Goal: Task Accomplishment & Management: Use online tool/utility

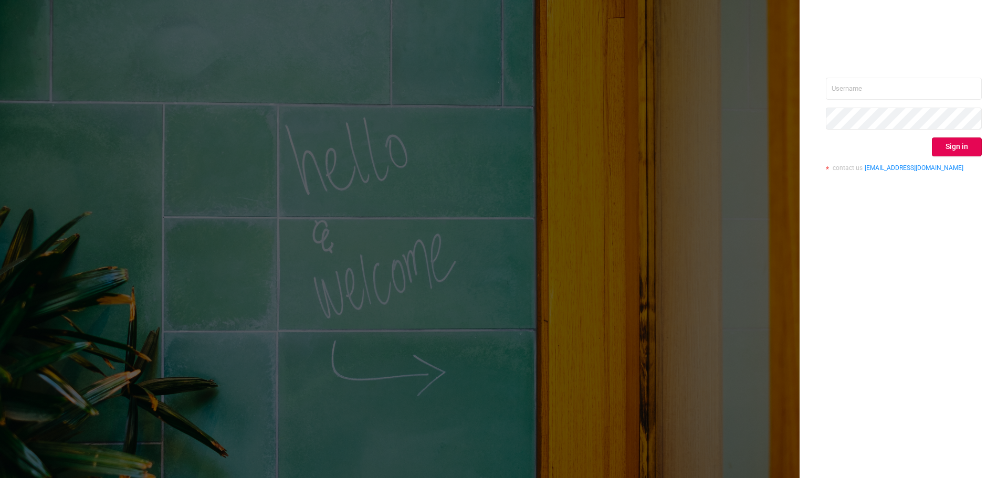
drag, startPoint x: 998, startPoint y: 256, endPoint x: 974, endPoint y: 186, distance: 74.0
click at [1001, 256] on div "Sign in contact us [EMAIL_ADDRESS][DOMAIN_NAME]" at bounding box center [903, 239] width 208 height 478
click at [959, 148] on button "Sign in" at bounding box center [957, 147] width 50 height 19
click at [891, 95] on input "text" at bounding box center [904, 89] width 156 height 22
click at [882, 79] on input "text" at bounding box center [904, 89] width 156 height 22
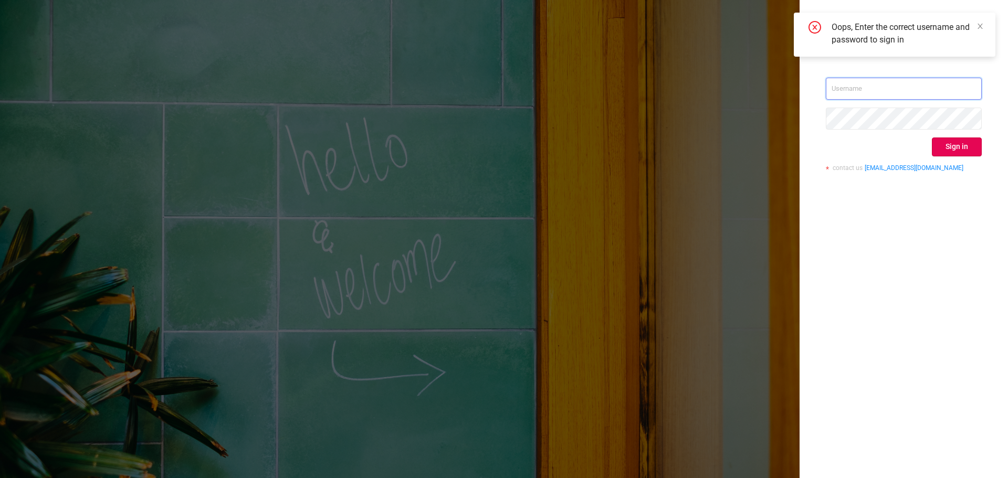
click at [880, 86] on input "text" at bounding box center [904, 89] width 156 height 22
click at [927, 304] on div "na Sign in contact us [EMAIL_ADDRESS][DOMAIN_NAME]" at bounding box center [903, 239] width 208 height 478
drag, startPoint x: 860, startPoint y: 93, endPoint x: 785, endPoint y: 93, distance: 74.5
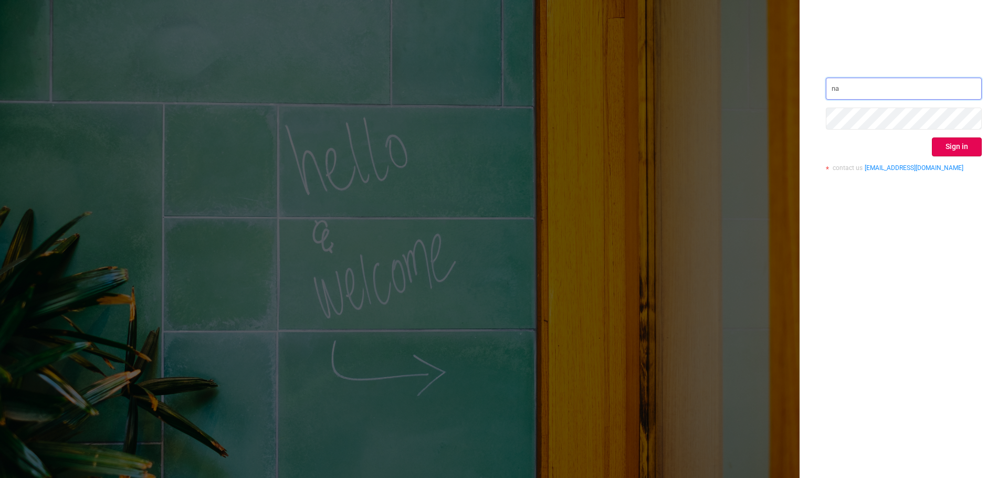
click at [782, 92] on div "na Sign in contact us [EMAIL_ADDRESS][DOMAIN_NAME]" at bounding box center [504, 239] width 1008 height 478
paste input "[EMAIL_ADDRESS][DOMAIN_NAME]"
type input "[PERSON_NAME][EMAIL_ADDRESS][DOMAIN_NAME]"
click at [930, 306] on div "[PERSON_NAME][EMAIL_ADDRESS][DOMAIN_NAME] Sign in contact us [EMAIL_ADDRESS][DO…" at bounding box center [903, 239] width 208 height 478
click at [946, 152] on button "Sign in" at bounding box center [957, 147] width 50 height 19
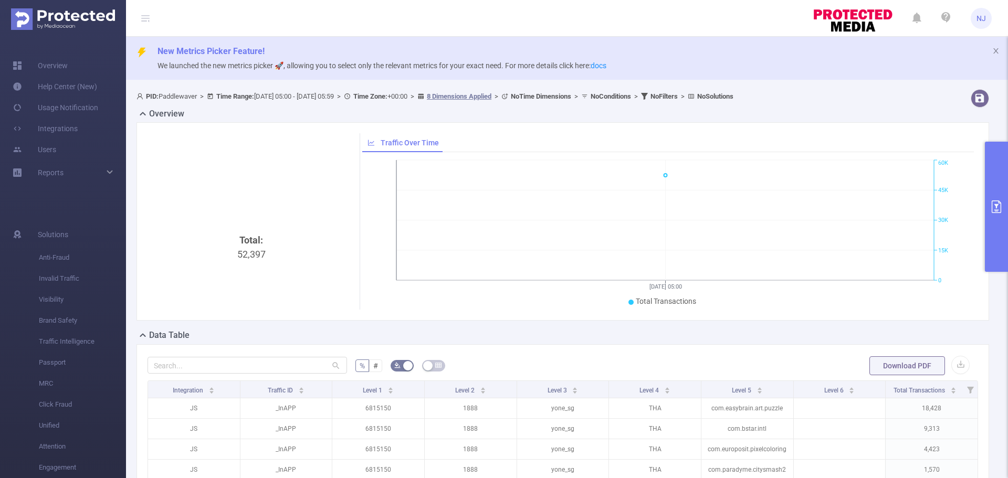
click at [1003, 212] on button "primary" at bounding box center [996, 207] width 23 height 130
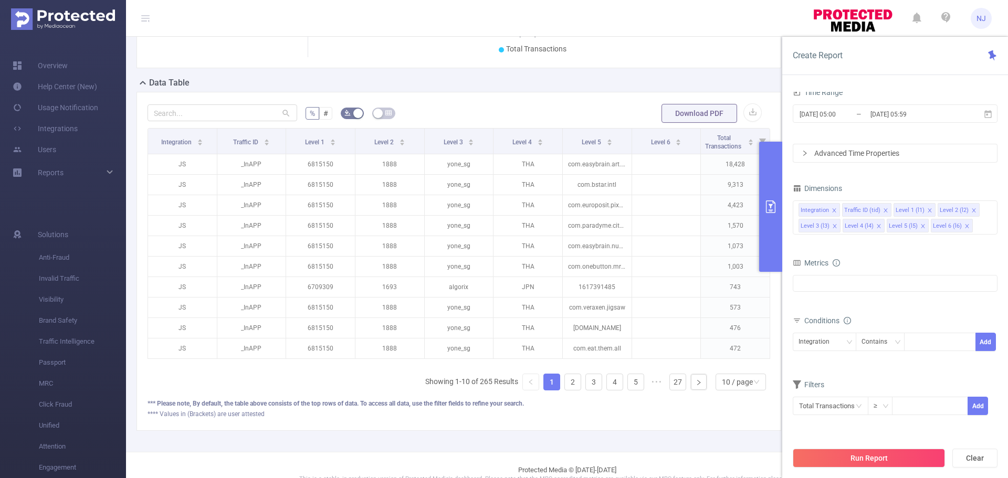
scroll to position [0, 2]
click at [870, 294] on div "af_fraud af_fraud_bot_virus af_fraud_hostile_tools af_fraud_tunneled_traffic af…" at bounding box center [895, 289] width 205 height 29
click at [869, 287] on div at bounding box center [895, 283] width 205 height 17
click at [844, 291] on strong "Invalid Traffic" at bounding box center [842, 289] width 46 height 8
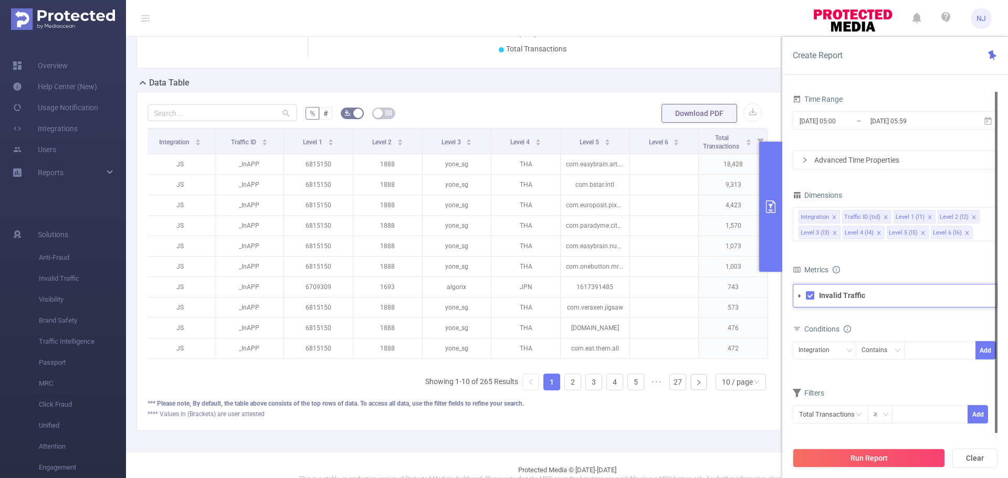
click at [898, 258] on form "Dimensions Integration Traffic ID (tid) Level 1 (l1) Level 2 (l2) Level 3 (l3) …" at bounding box center [895, 312] width 205 height 249
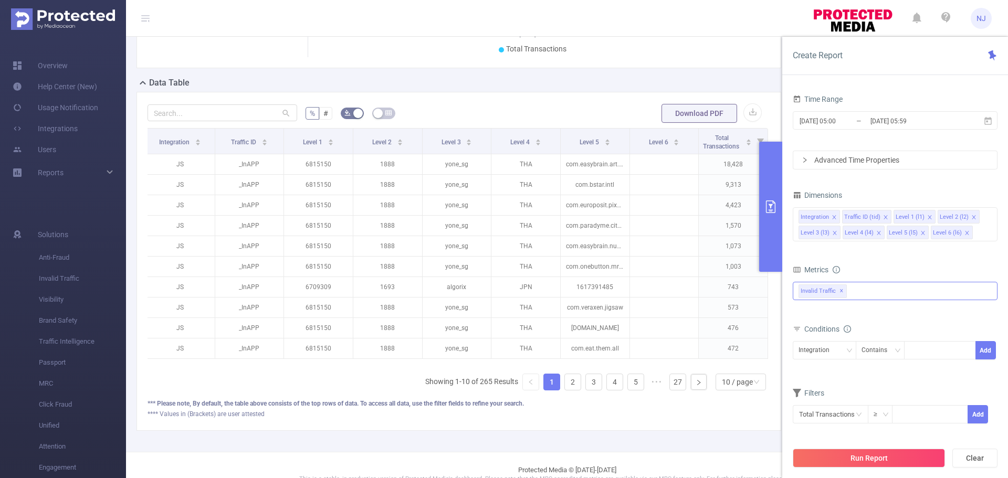
click at [872, 296] on div "Invalid Traffic Invalid Traffic ✕" at bounding box center [895, 291] width 205 height 18
click at [909, 250] on form "Dimensions Integration Traffic ID (tid) Level 1 (l1) Level 2 (l2) Level 3 (l3) …" at bounding box center [895, 312] width 205 height 249
click at [879, 157] on div "Advanced Time Properties" at bounding box center [895, 160] width 204 height 18
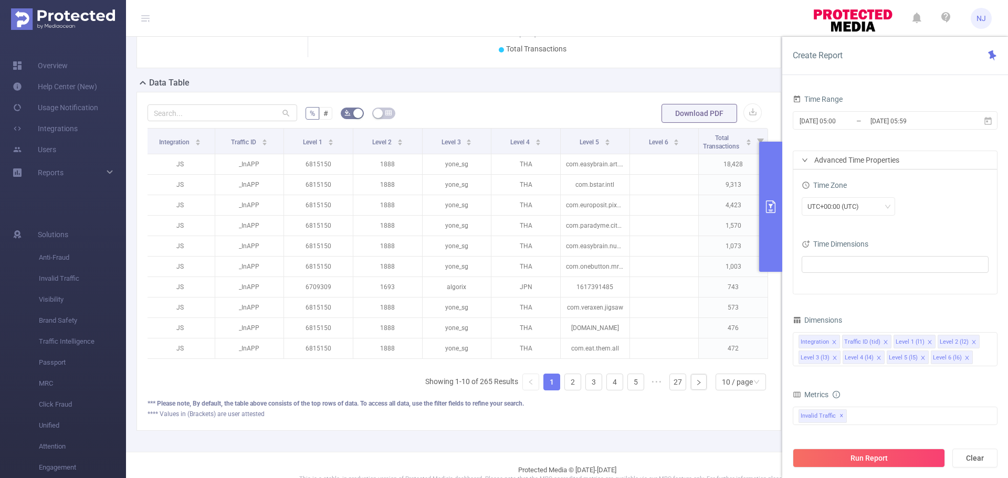
click at [879, 157] on div "Advanced Time Properties" at bounding box center [895, 160] width 204 height 18
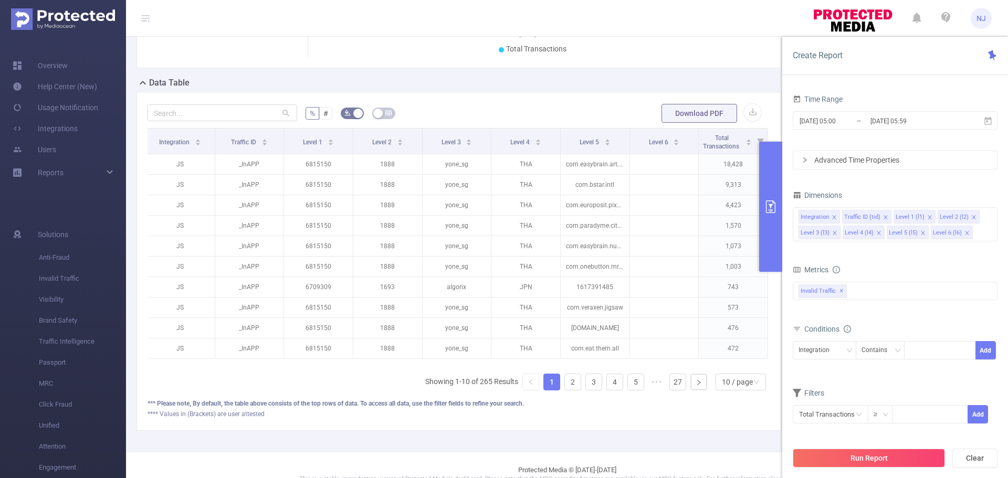
click at [873, 461] on button "Run Report" at bounding box center [869, 458] width 152 height 19
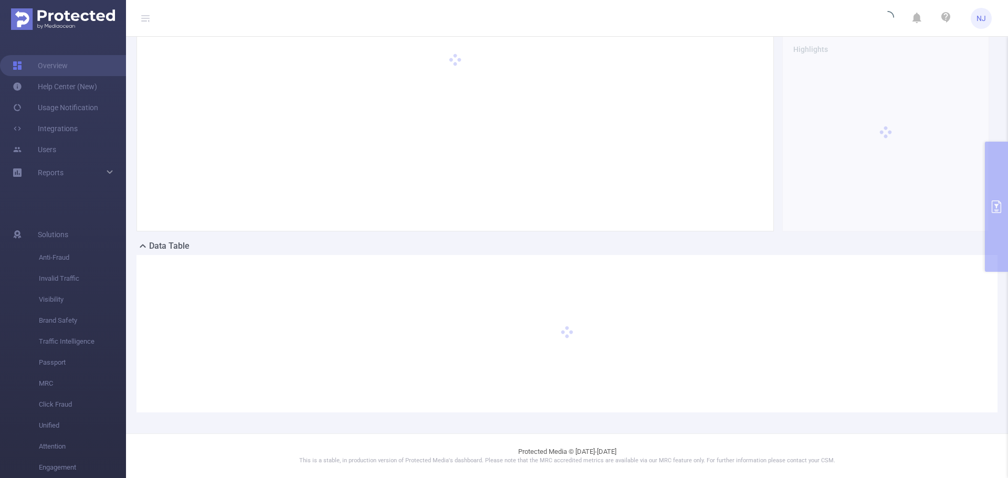
scroll to position [89, 0]
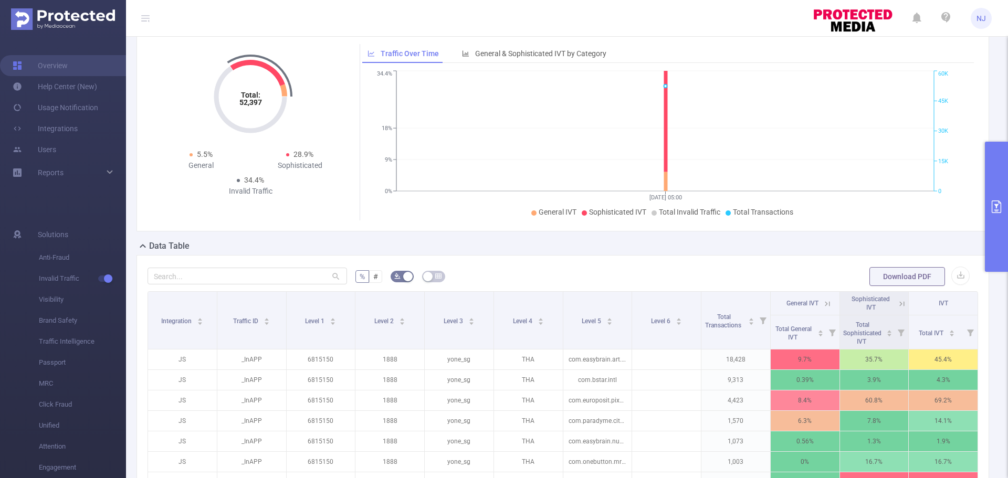
click at [874, 213] on ul "General IVT Sophisticated IVT Total Invalid Traffic Total Transactions" at bounding box center [665, 212] width 601 height 11
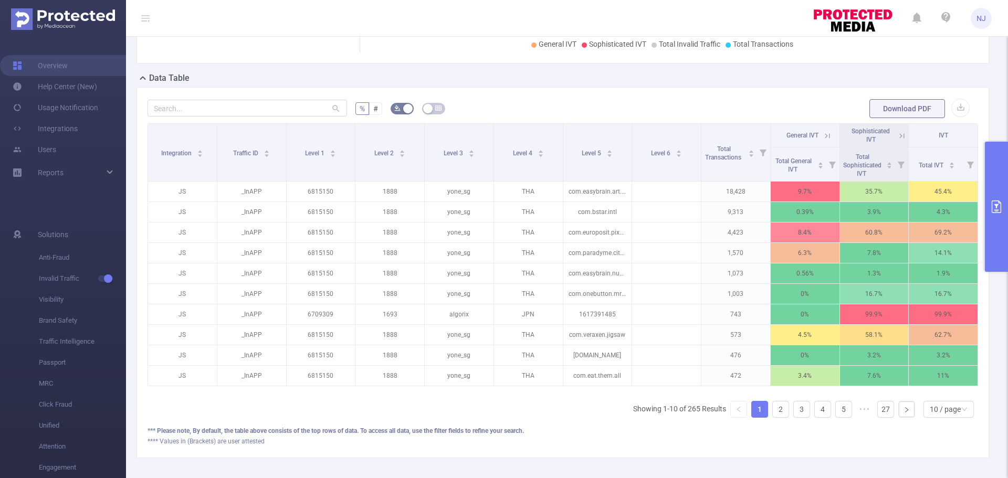
scroll to position [258, 0]
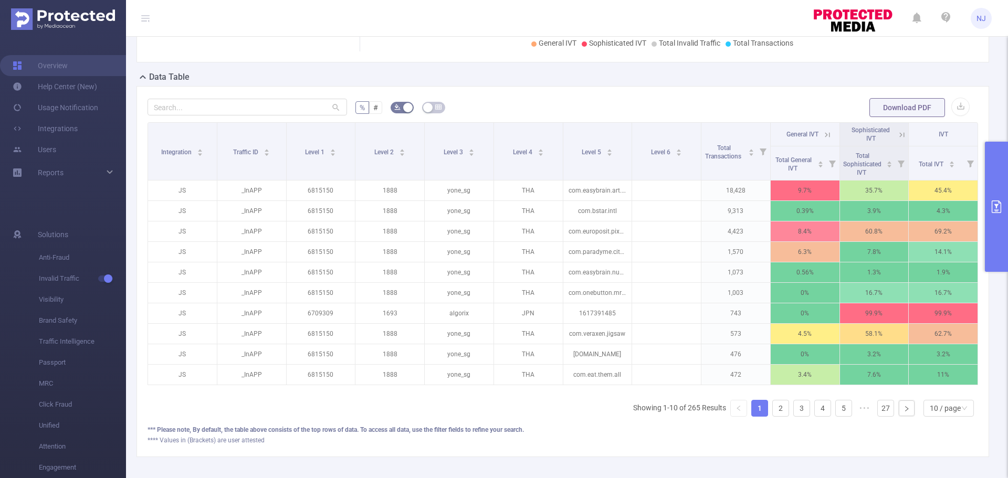
click at [894, 445] on div "**** Values in (Brackets) are user attested" at bounding box center [563, 440] width 830 height 9
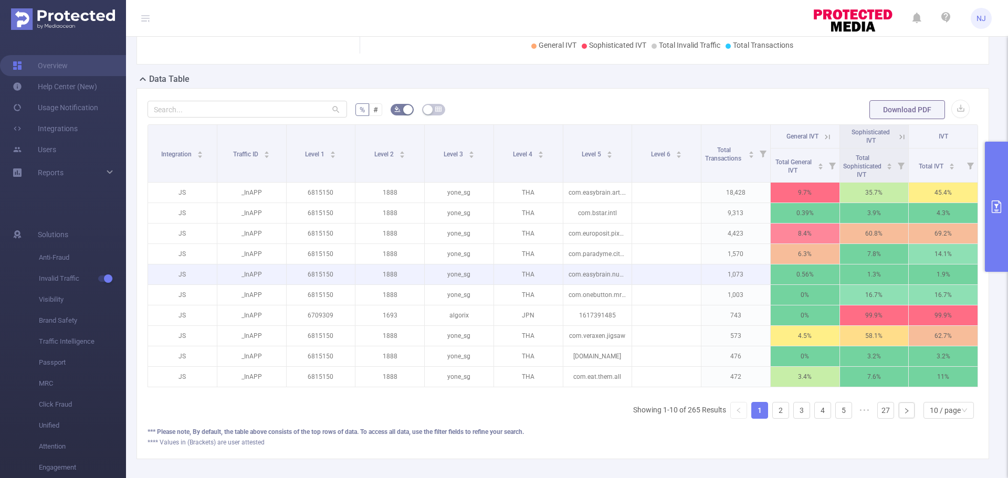
scroll to position [262, 0]
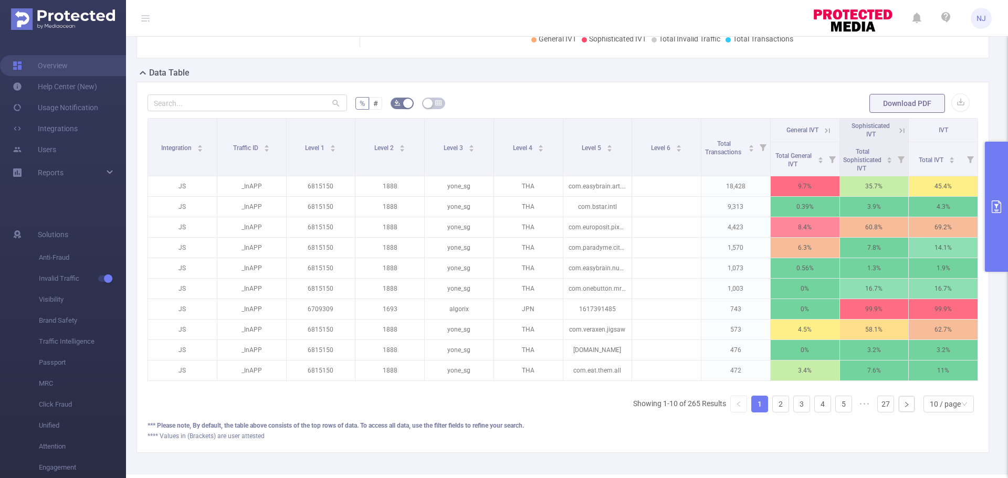
click at [946, 449] on div "% # Download PDF Integration Traffic ID Level 1 Level 2 Level 3 Level 4 Level 5…" at bounding box center [562, 267] width 852 height 371
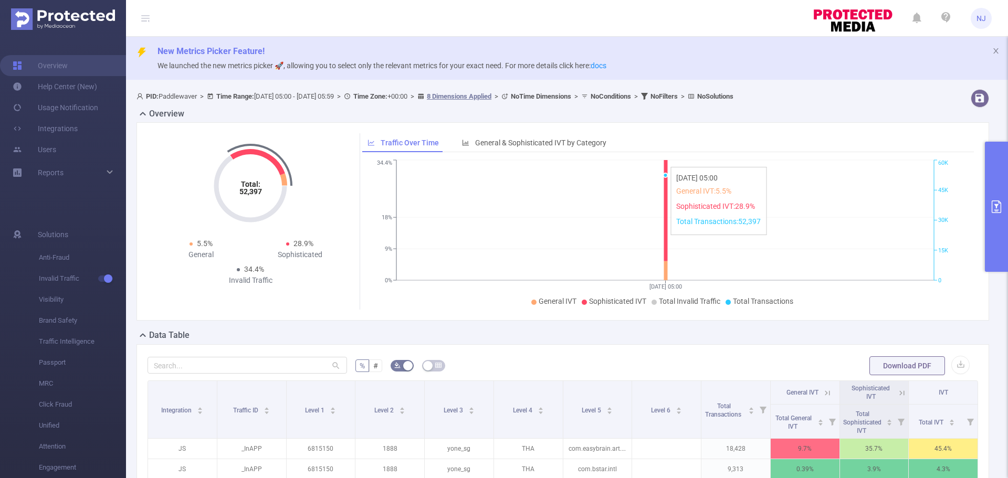
scroll to position [311, 0]
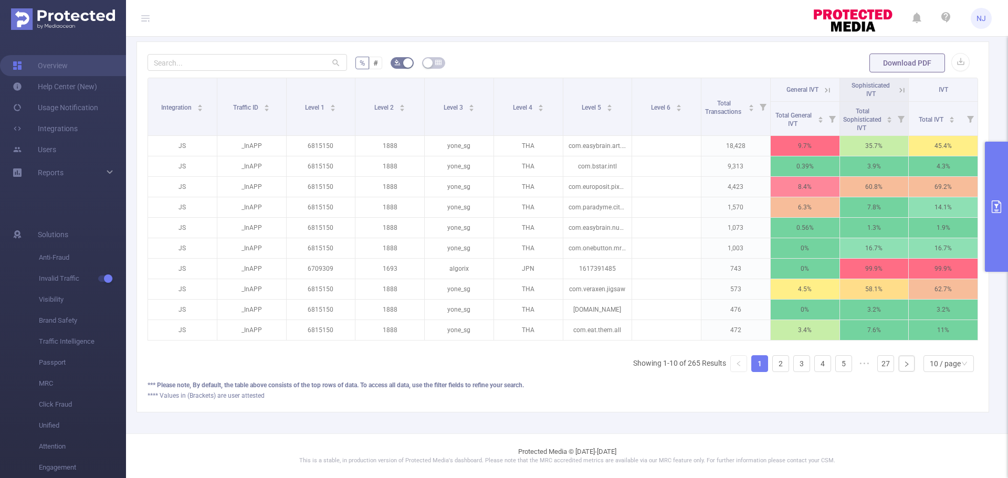
click at [875, 415] on div "PID: Paddlewaver > Time Range: [DATE] 05:00 - [DATE] 05:59 > Time Zone: +00:00 …" at bounding box center [567, 107] width 882 height 651
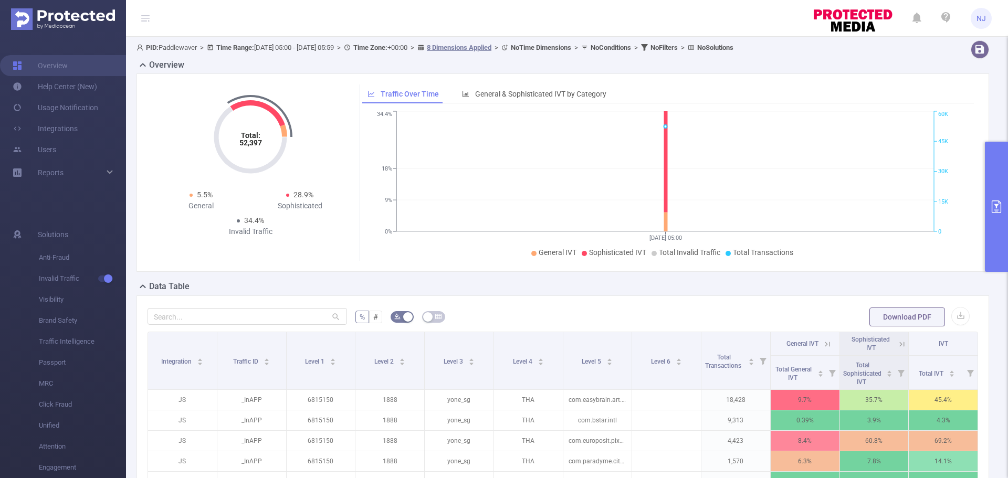
scroll to position [0, 0]
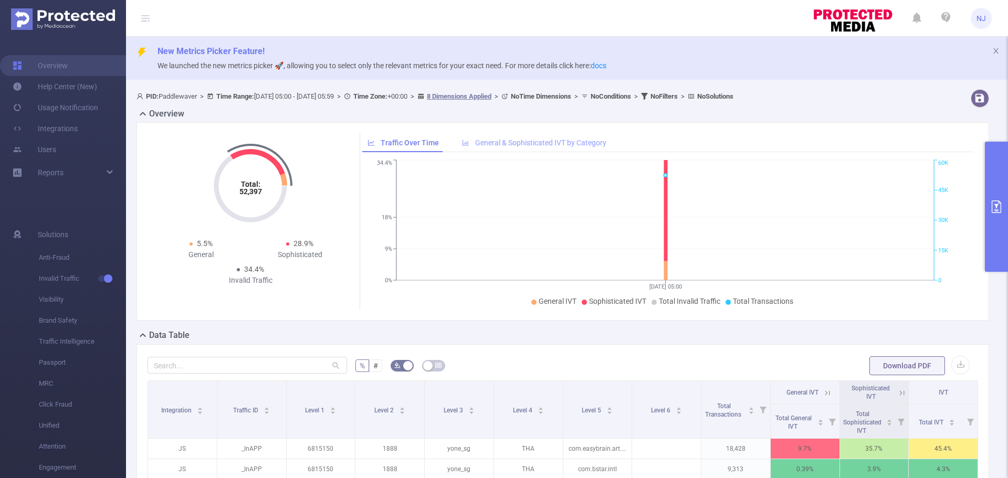
click at [476, 145] on span "General & Sophisticated IVT by Category" at bounding box center [540, 143] width 131 height 8
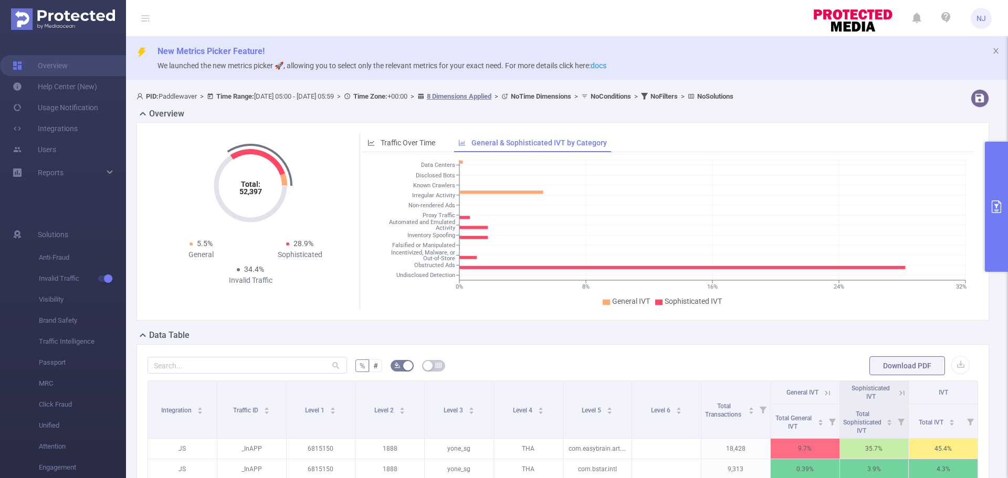
click at [1004, 214] on button "primary" at bounding box center [996, 207] width 23 height 130
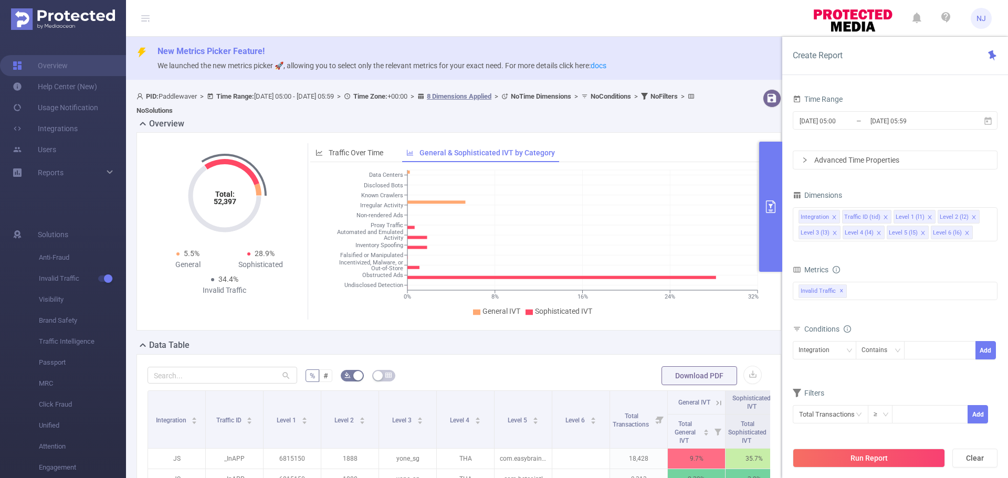
click at [263, 13] on header "NJ" at bounding box center [504, 18] width 1008 height 37
click at [342, 99] on span "PID: Paddlewaver > Time Range: [DATE] 05:00 - [DATE] 05:59 > Time Zone: +00:00 …" at bounding box center [416, 103] width 561 height 22
click at [880, 126] on input "[DATE] 05:59" at bounding box center [911, 121] width 85 height 14
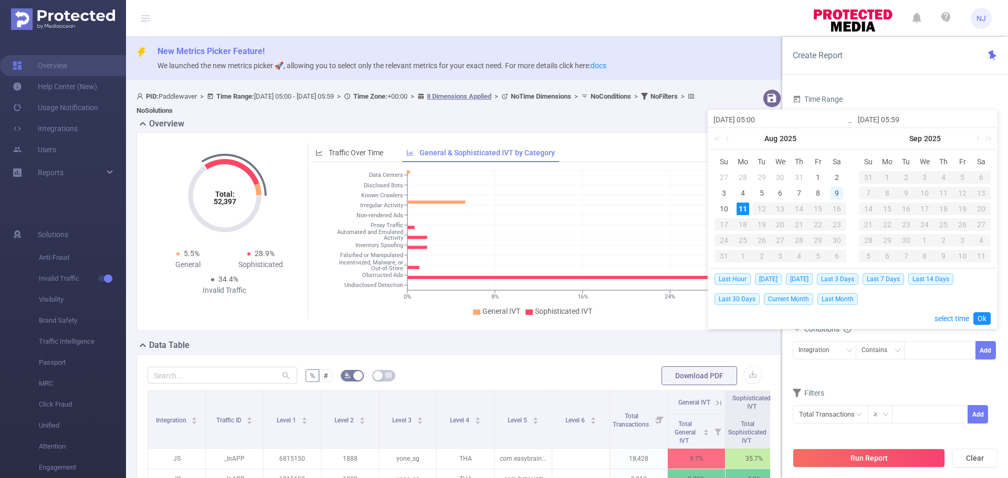
click at [835, 194] on div "9" at bounding box center [836, 193] width 13 height 13
type input "[DATE] 05:00"
type input "[DATE] 05:59"
type input "[DATE] 05:00"
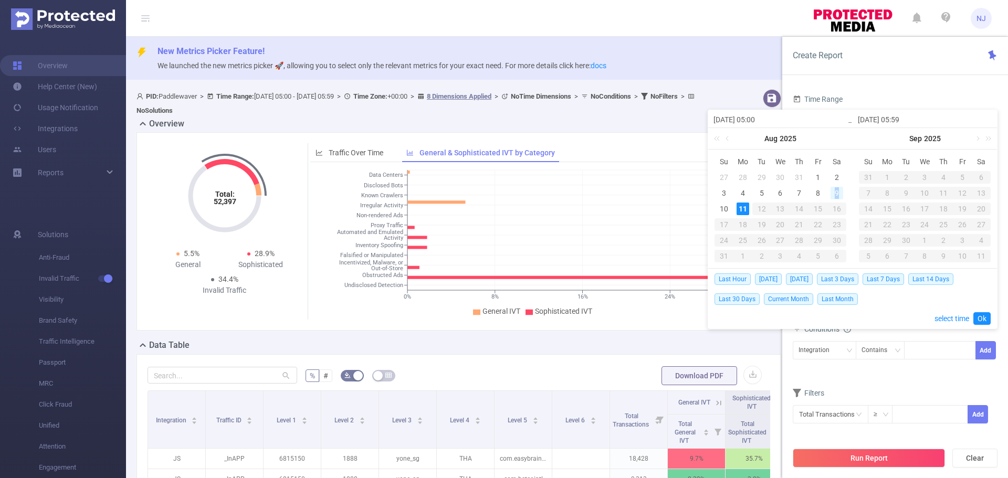
type input "[DATE] 05:59"
click at [981, 320] on link "Ok" at bounding box center [981, 318] width 17 height 13
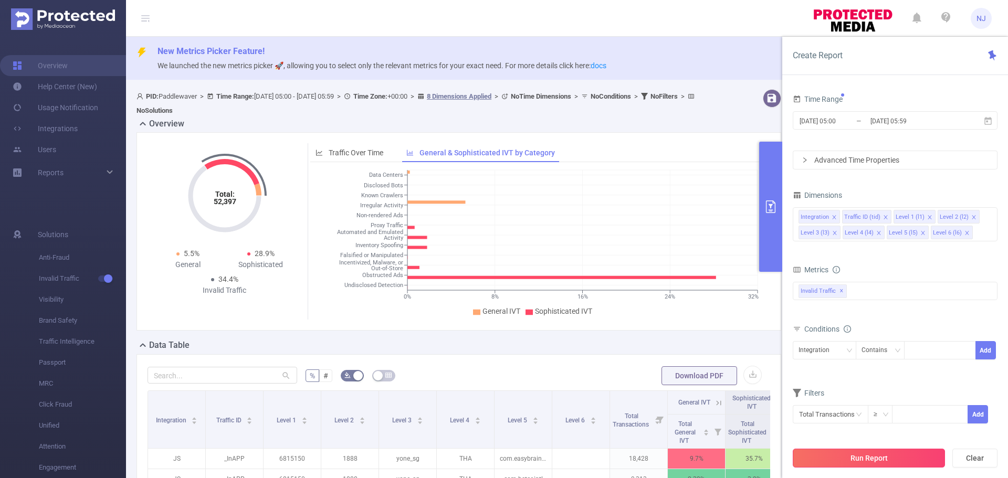
click at [879, 459] on button "Run Report" at bounding box center [869, 458] width 152 height 19
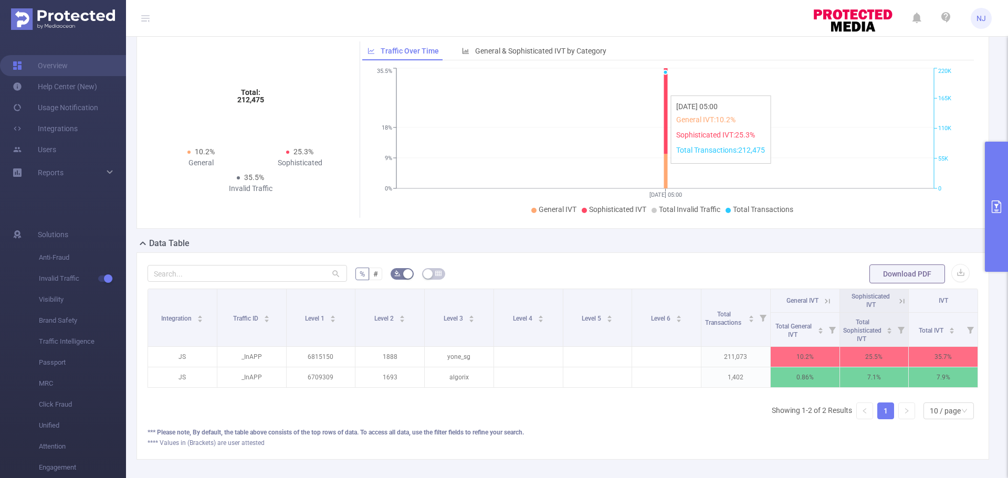
scroll to position [147, 0]
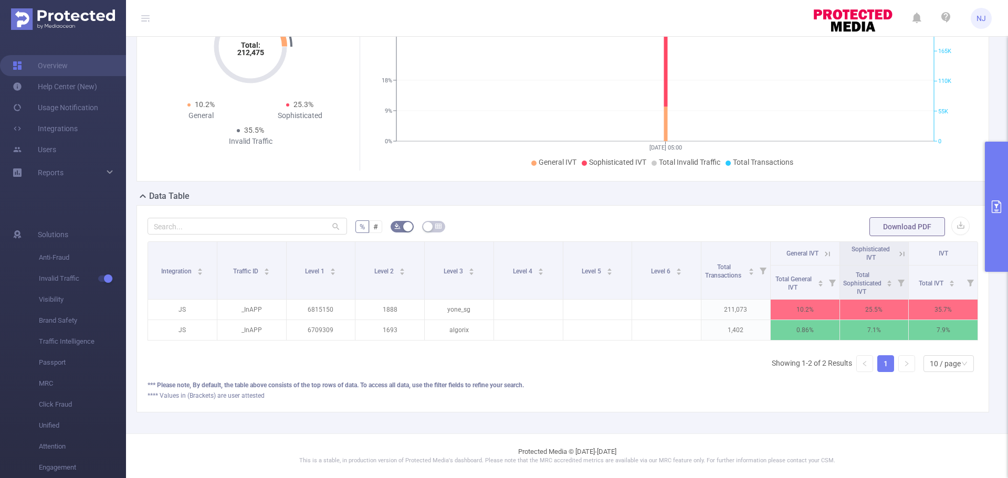
click at [879, 412] on div "% # Download PDF Integration Traffic ID Level 1 Level 2 Level 3 Level 4 Level 5…" at bounding box center [562, 308] width 852 height 207
click at [960, 217] on button "button" at bounding box center [960, 226] width 18 height 18
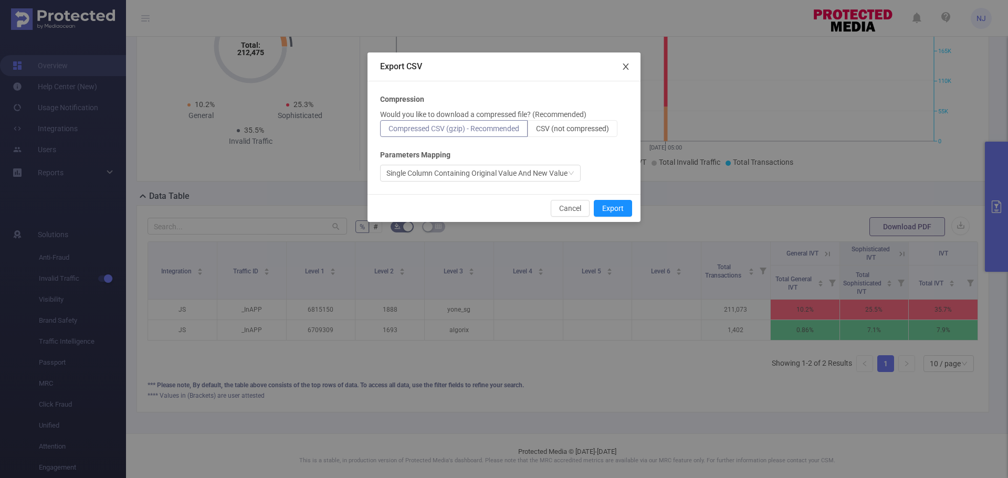
click at [625, 66] on icon "icon: close" at bounding box center [626, 67] width 6 height 6
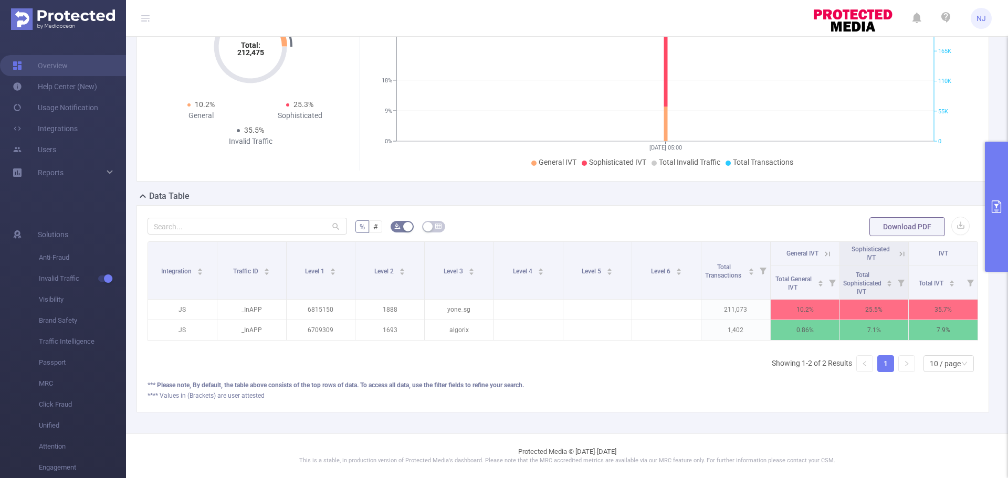
click at [1003, 234] on button "primary" at bounding box center [996, 207] width 23 height 130
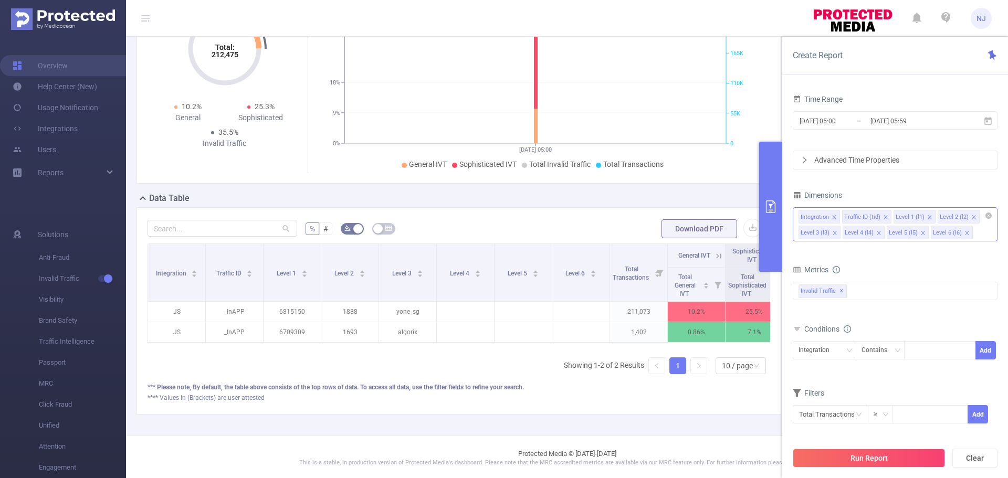
click at [991, 235] on div "Integration Traffic ID (tid) Level 1 (l1) Level 2 (l2) Level 3 (l3) Level 4 (l4…" at bounding box center [895, 224] width 205 height 34
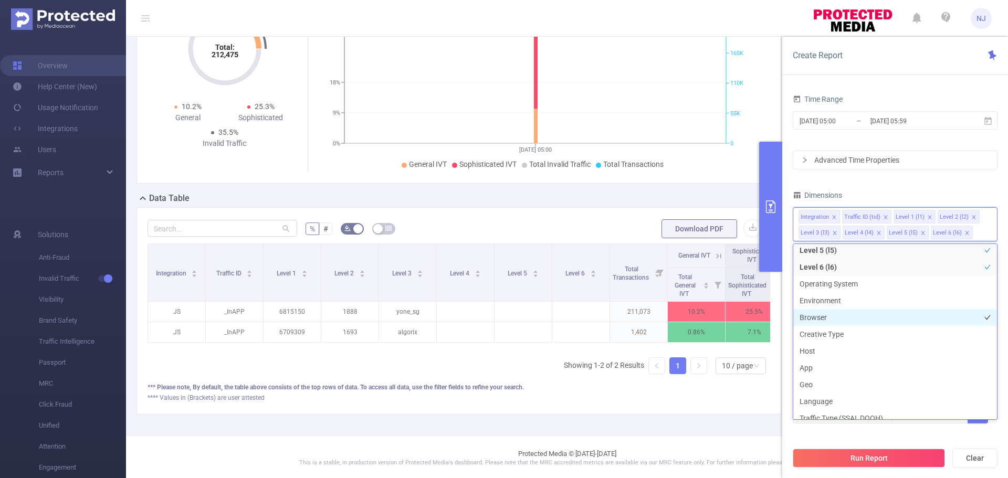
scroll to position [157, 0]
click at [882, 319] on li "App" at bounding box center [895, 315] width 204 height 17
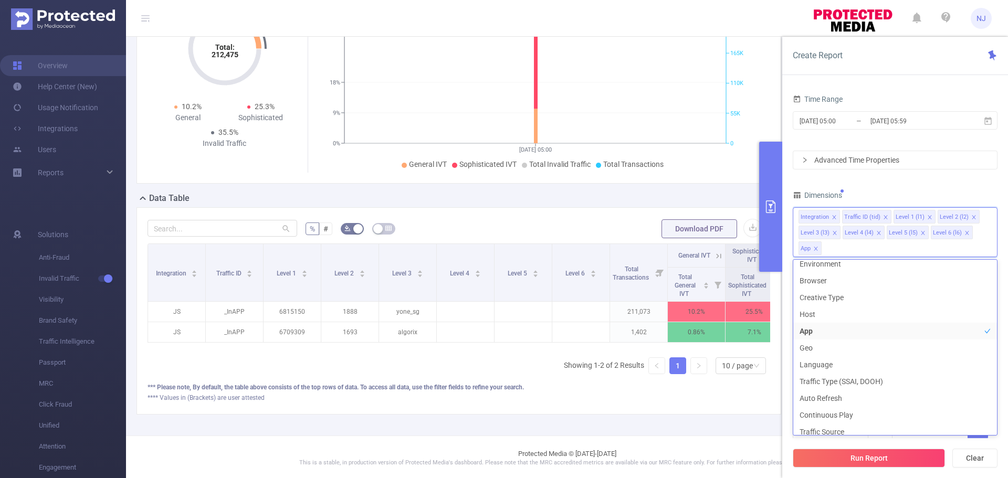
click at [683, 392] on div "*** Please note, By default, the table above consists of the top rows of data. …" at bounding box center [459, 387] width 623 height 9
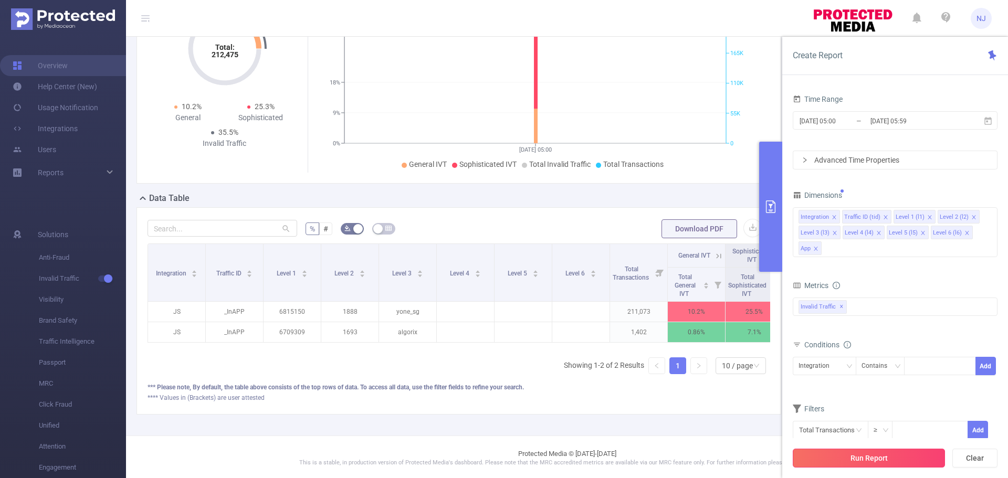
click at [845, 456] on button "Run Report" at bounding box center [869, 458] width 152 height 19
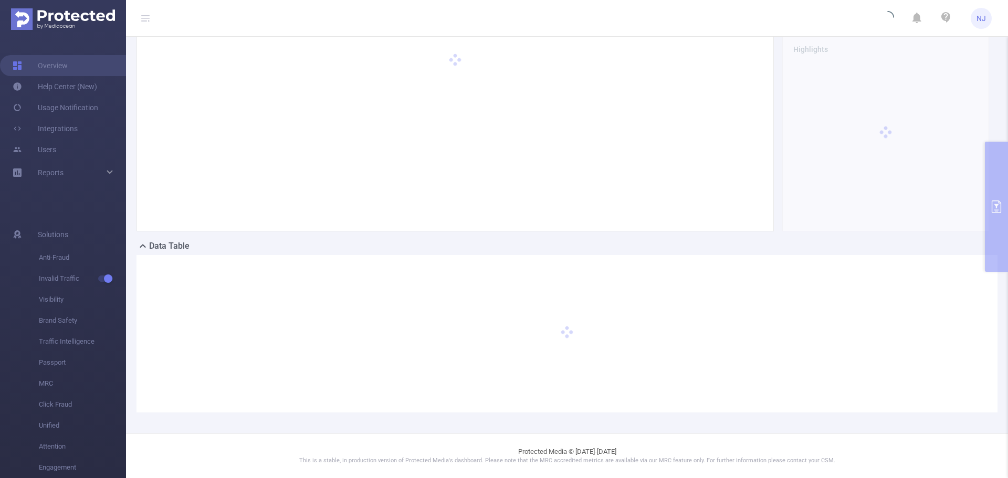
scroll to position [89, 0]
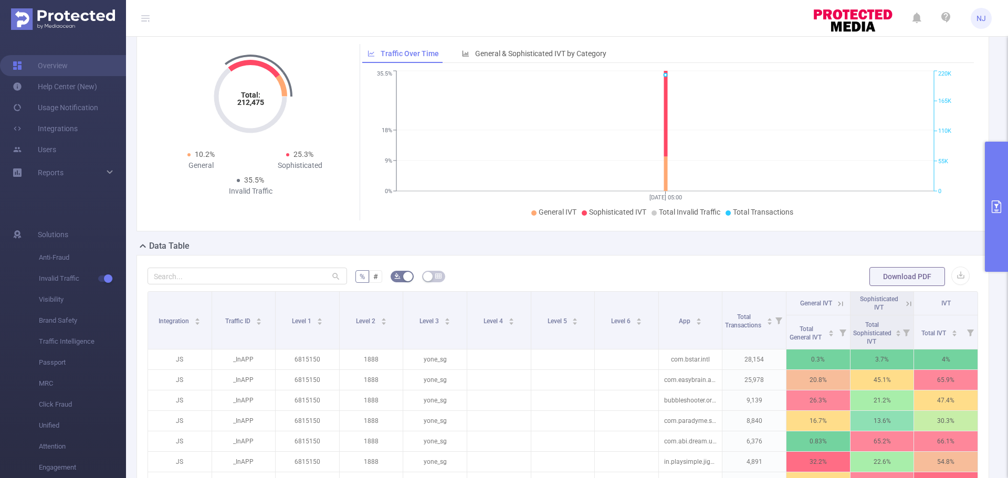
click at [888, 241] on div "Data Table" at bounding box center [566, 247] width 861 height 15
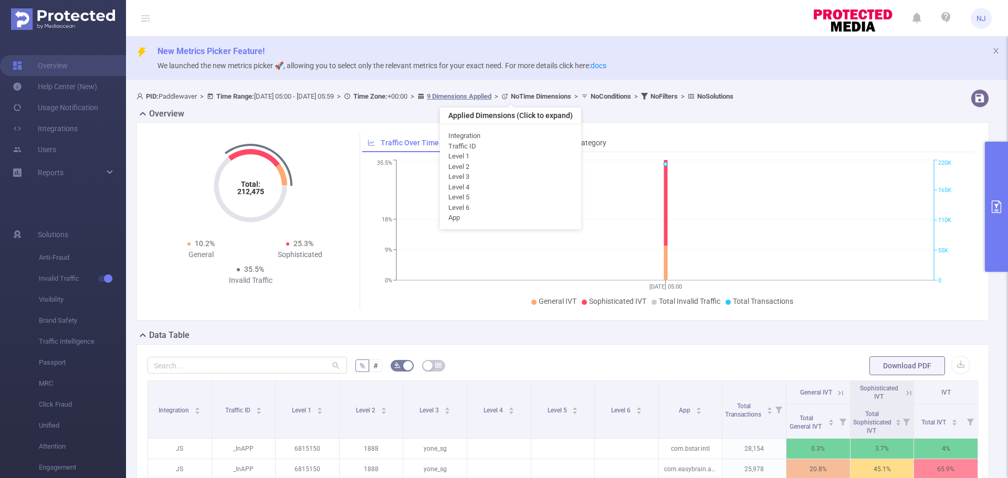
click at [491, 98] on u "9 Dimensions Applied" at bounding box center [459, 96] width 65 height 8
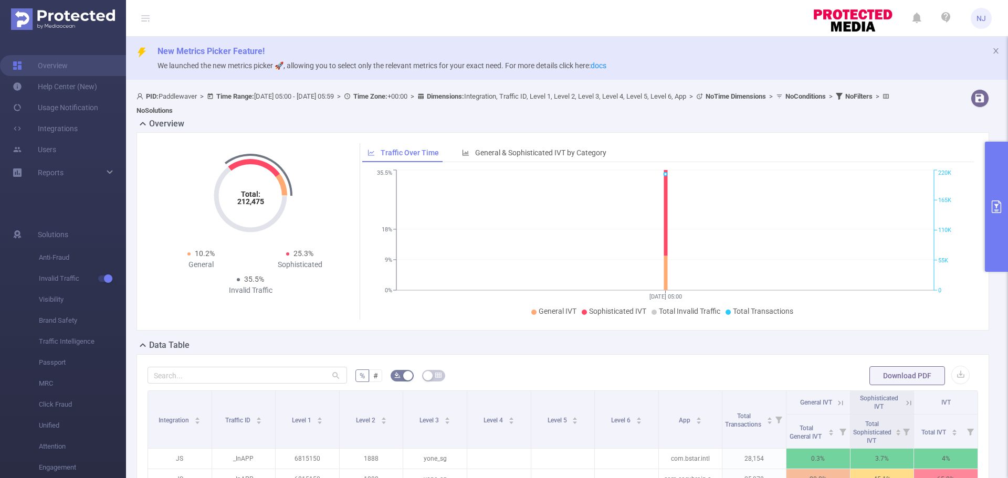
click at [1004, 186] on button "primary" at bounding box center [996, 207] width 23 height 130
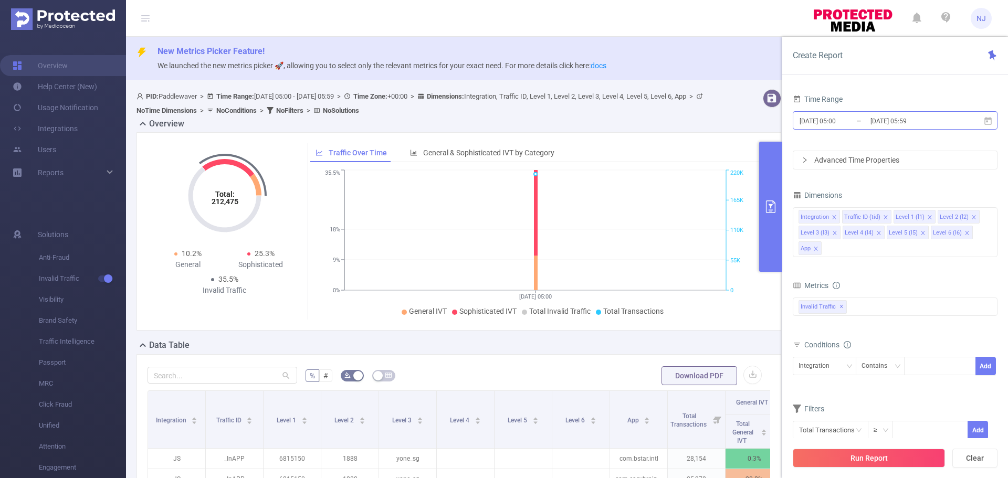
click at [917, 119] on input "[DATE] 05:59" at bounding box center [911, 121] width 85 height 14
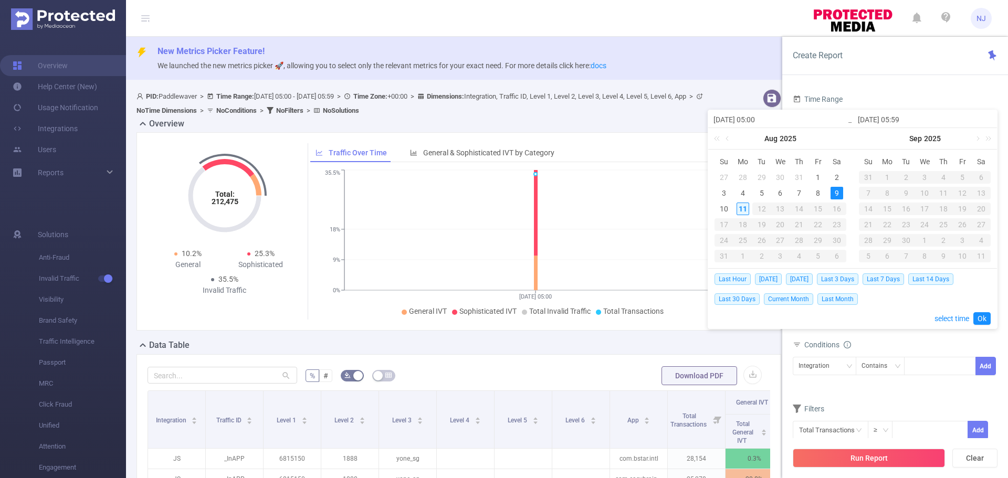
click at [745, 210] on div "11" at bounding box center [742, 209] width 13 height 13
click at [746, 208] on div "11" at bounding box center [742, 209] width 13 height 13
type input "[DATE] 05:00"
type input "[DATE] 05:59"
type input "[DATE] 05:00"
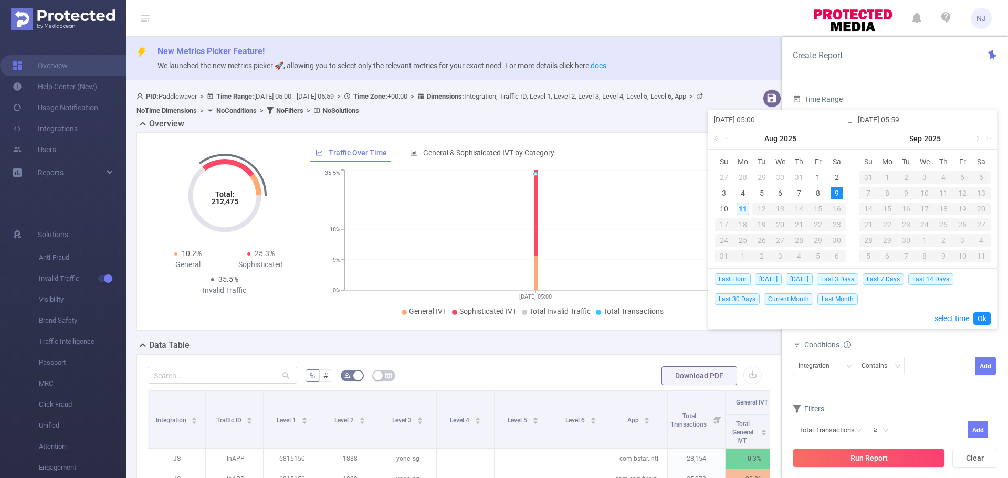
type input "[DATE] 05:59"
click at [982, 319] on link "Ok" at bounding box center [981, 318] width 17 height 13
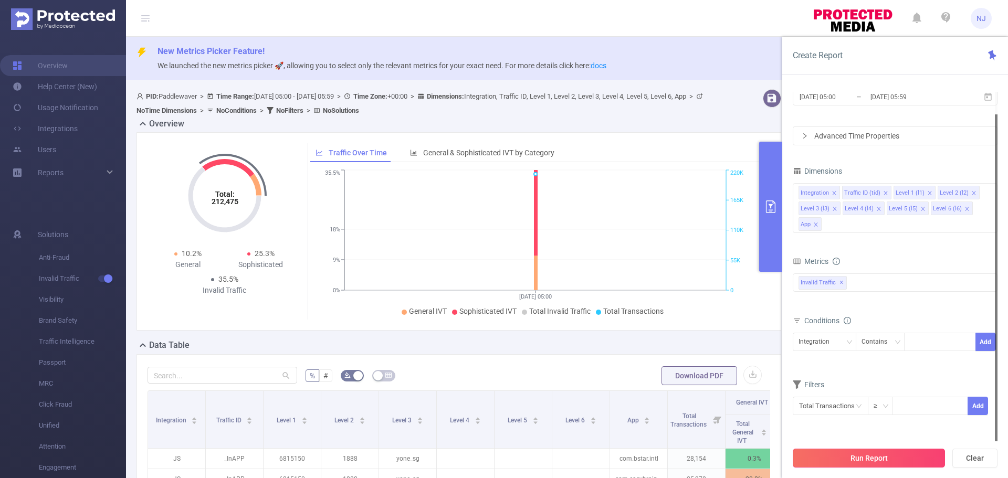
click at [899, 460] on button "Run Report" at bounding box center [869, 458] width 152 height 19
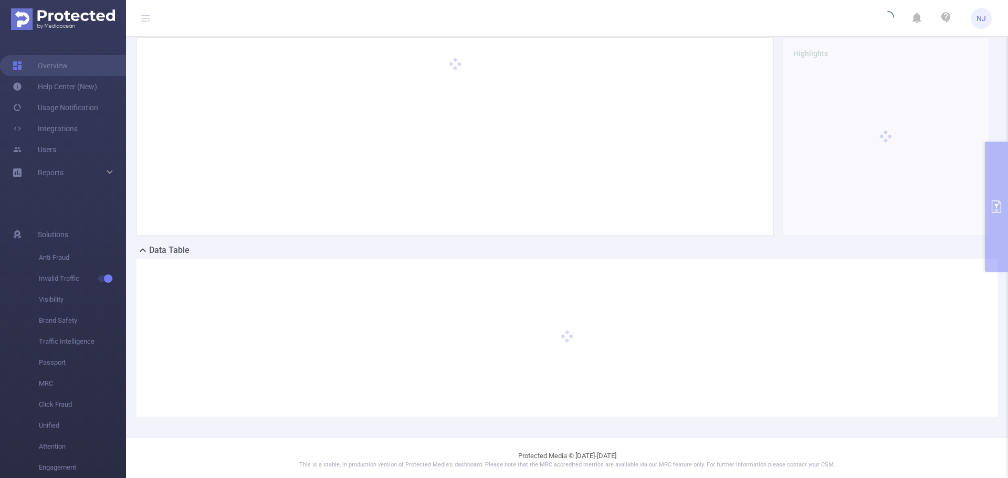
scroll to position [99, 0]
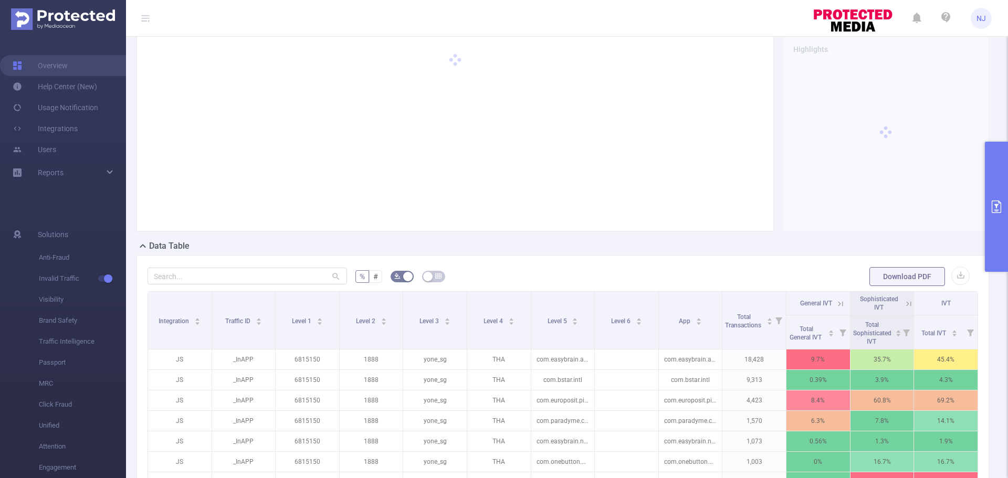
drag, startPoint x: 920, startPoint y: 238, endPoint x: 913, endPoint y: 230, distance: 10.4
click at [920, 236] on div "Highlights" at bounding box center [562, 136] width 861 height 207
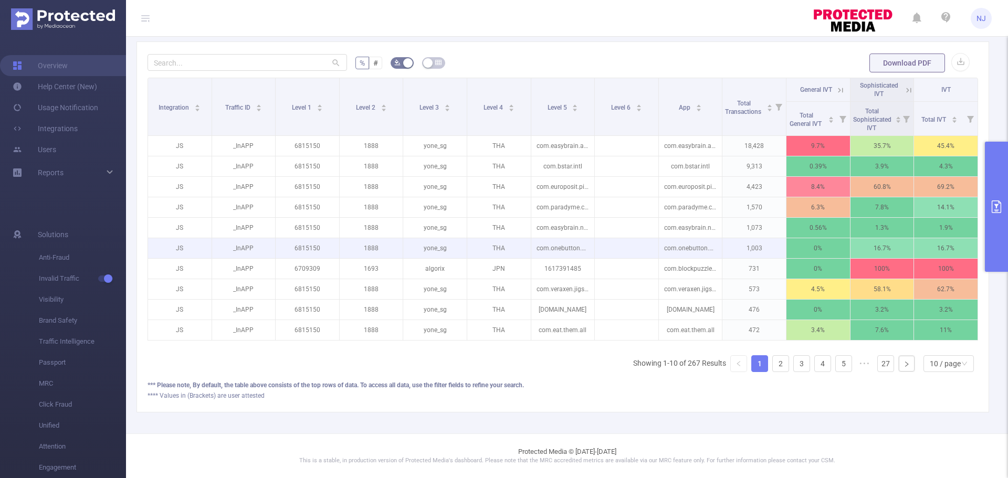
scroll to position [321, 0]
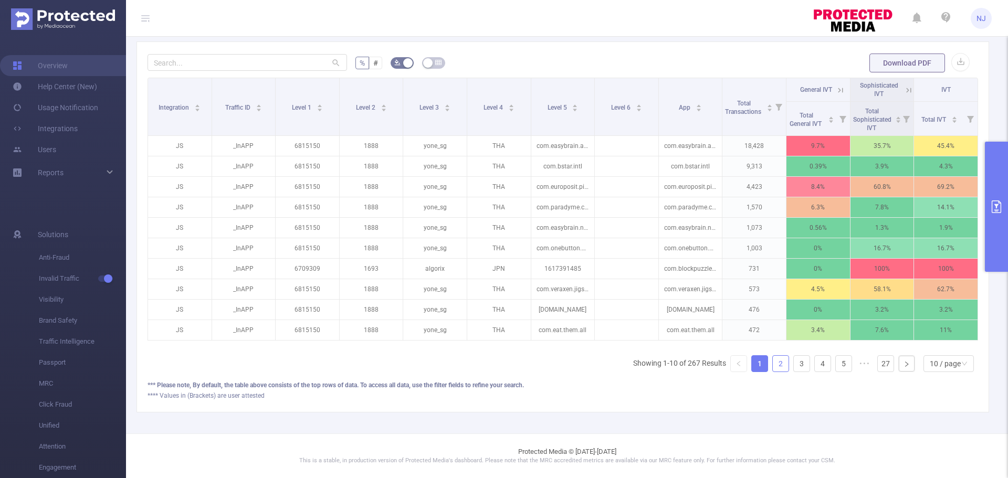
click at [775, 366] on link "2" at bounding box center [781, 364] width 16 height 16
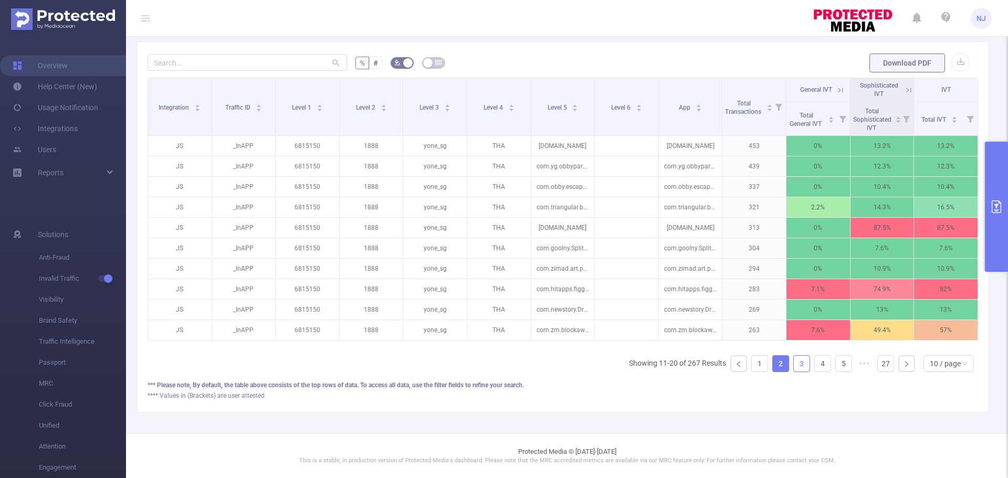
click at [799, 366] on link "3" at bounding box center [802, 364] width 16 height 16
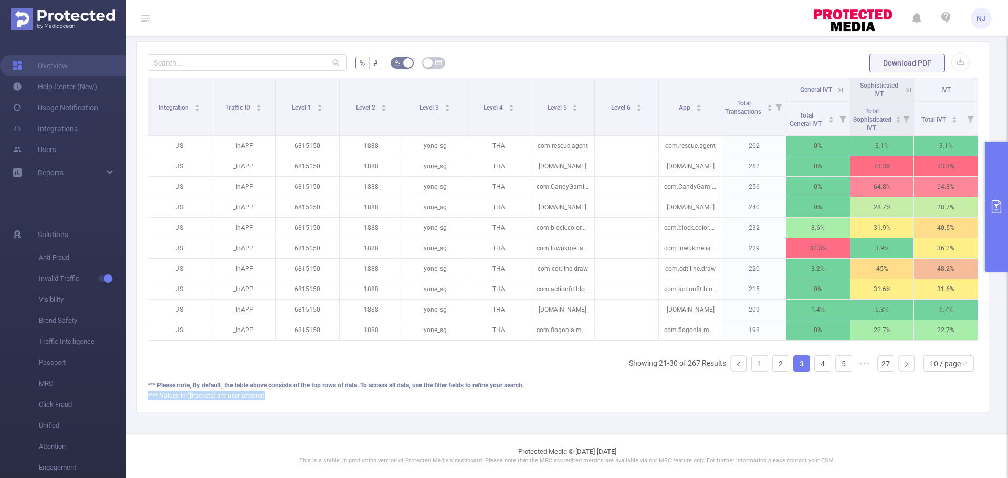
click at [925, 390] on div "*** Please note, By default, the table above consists of the top rows of data. …" at bounding box center [563, 391] width 830 height 20
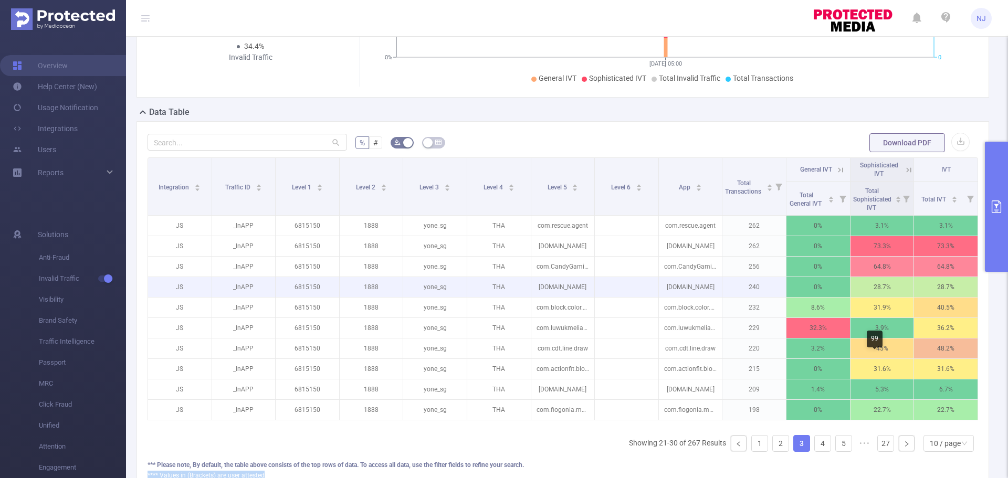
scroll to position [216, 0]
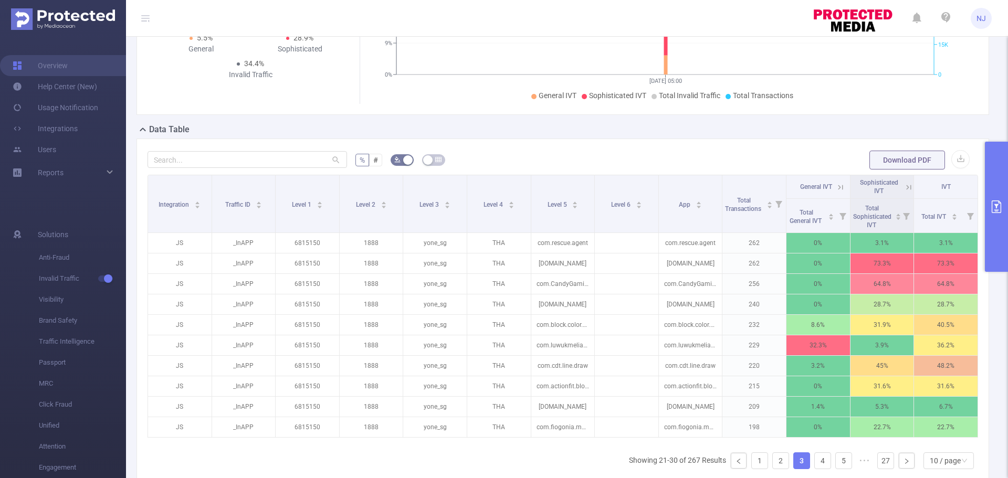
click at [1001, 194] on button "primary" at bounding box center [996, 207] width 23 height 130
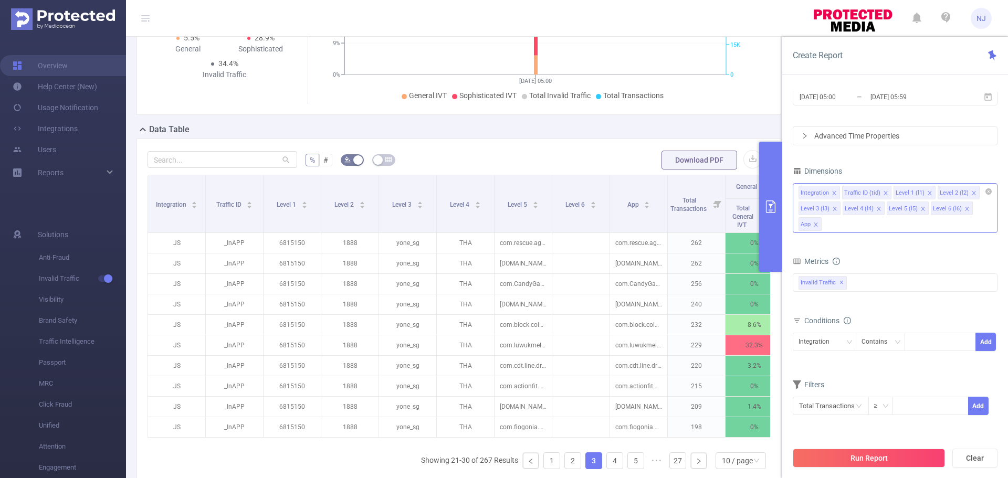
click at [913, 229] on div "Integration Traffic ID (tid) Level 1 (l1) Level 2 (l2) Level 3 (l3) Level 4 (l4…" at bounding box center [895, 208] width 205 height 50
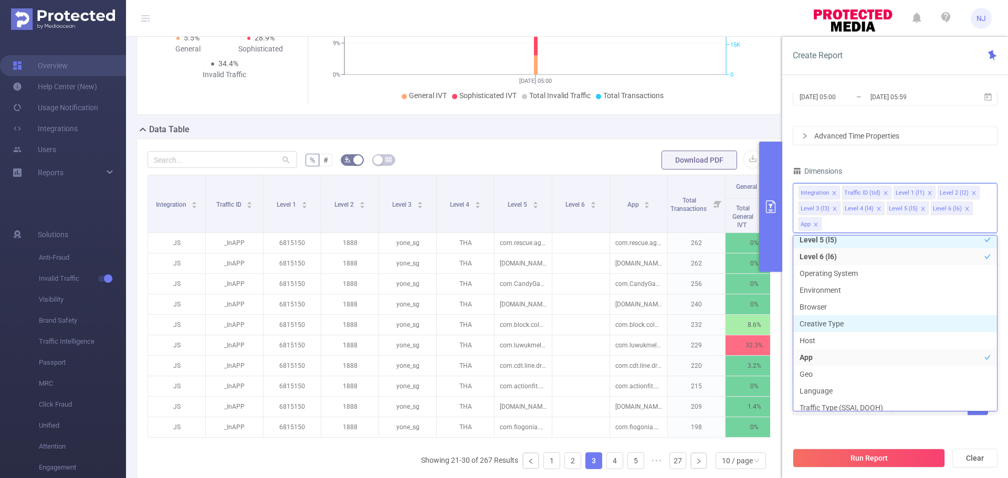
scroll to position [160, 0]
click at [876, 324] on li "Geo" at bounding box center [895, 321] width 204 height 17
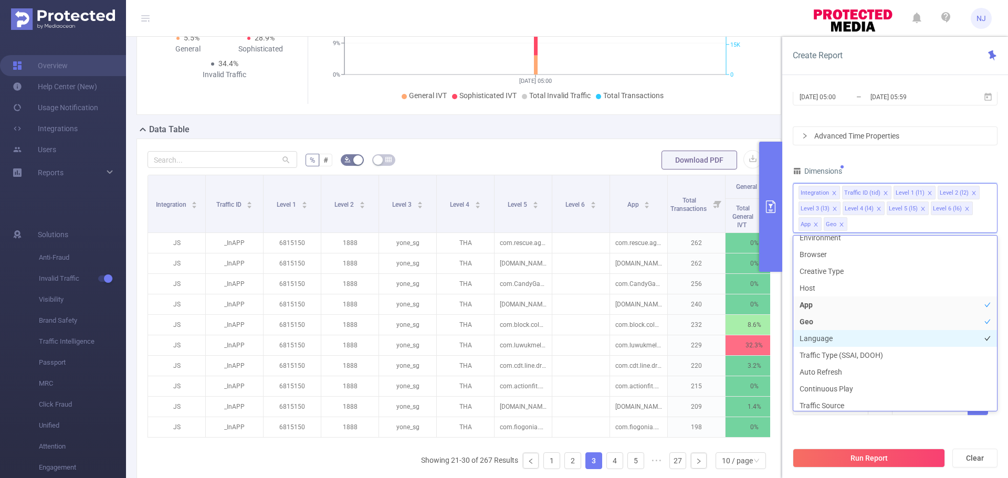
scroll to position [165, 0]
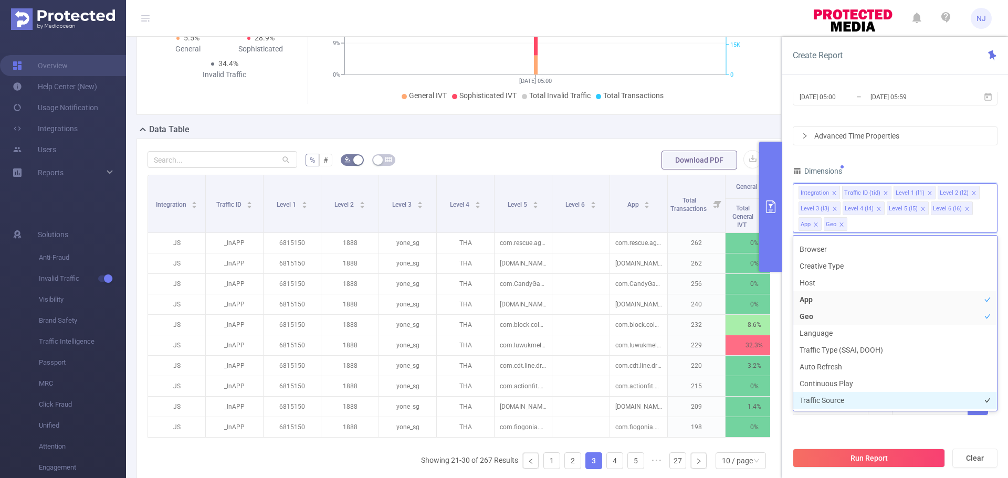
click at [845, 404] on li "Traffic Source" at bounding box center [895, 400] width 204 height 17
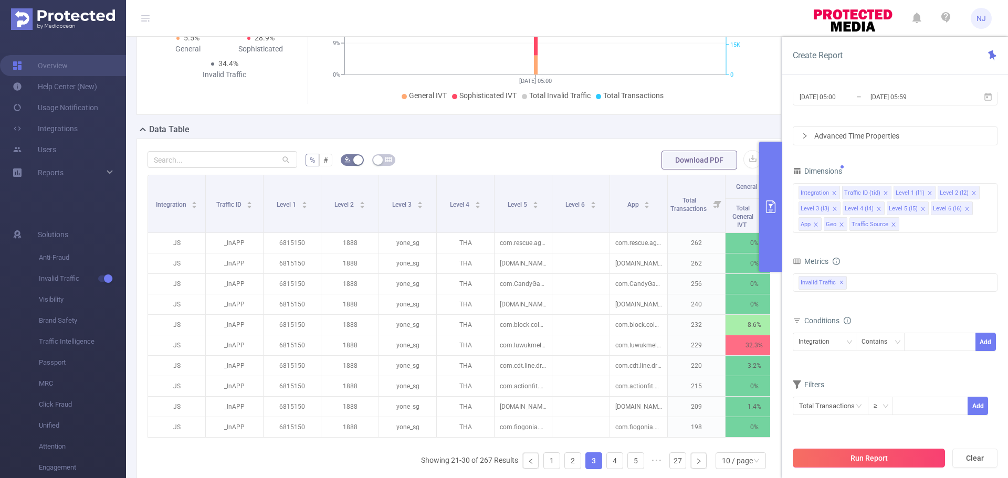
click at [859, 453] on button "Run Report" at bounding box center [869, 458] width 152 height 19
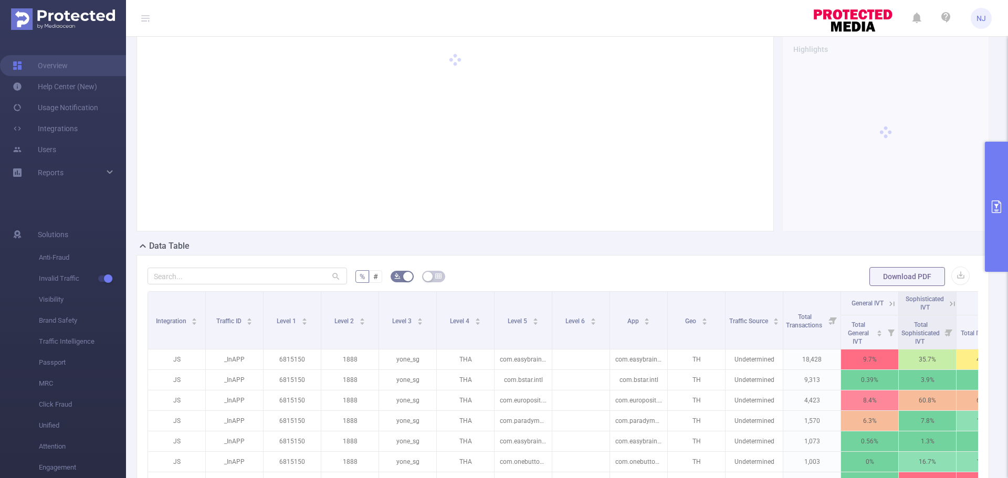
click at [859, 223] on div at bounding box center [885, 132] width 207 height 198
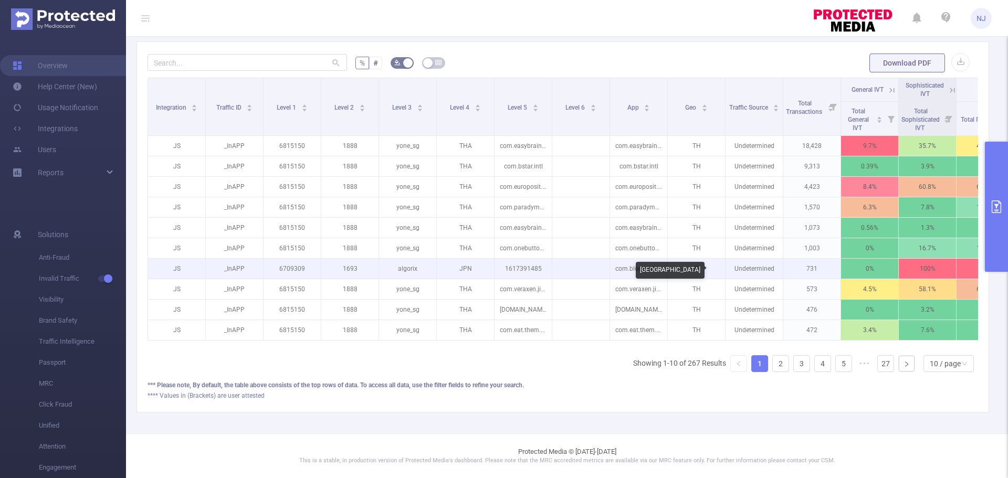
scroll to position [321, 0]
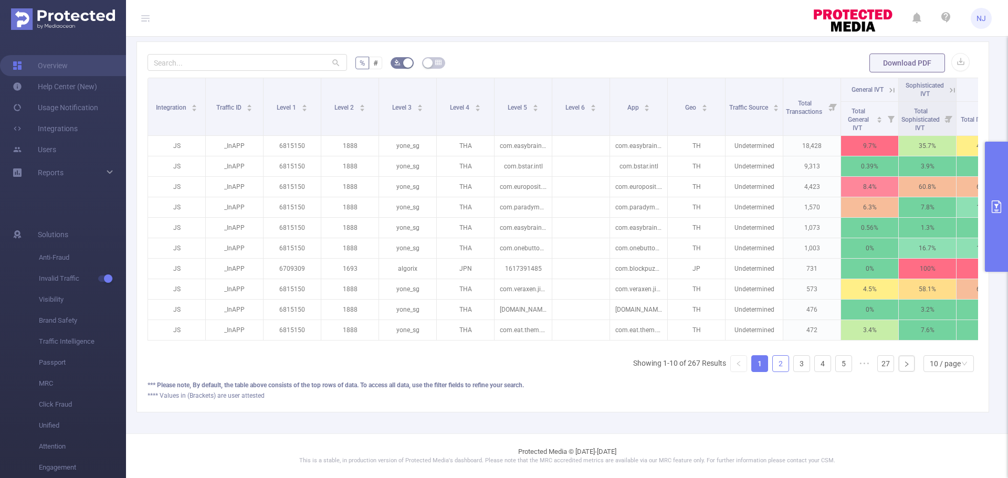
click at [775, 369] on link "2" at bounding box center [781, 364] width 16 height 16
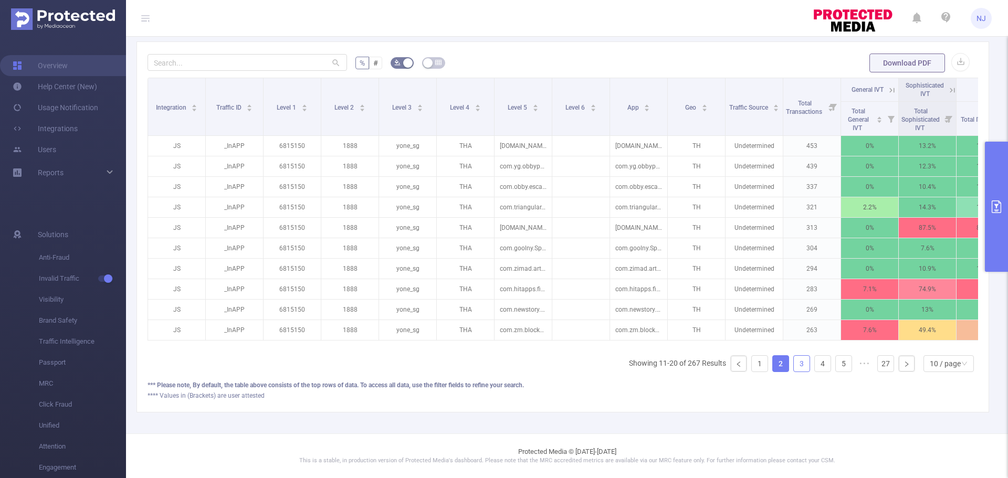
click at [794, 369] on link "3" at bounding box center [802, 364] width 16 height 16
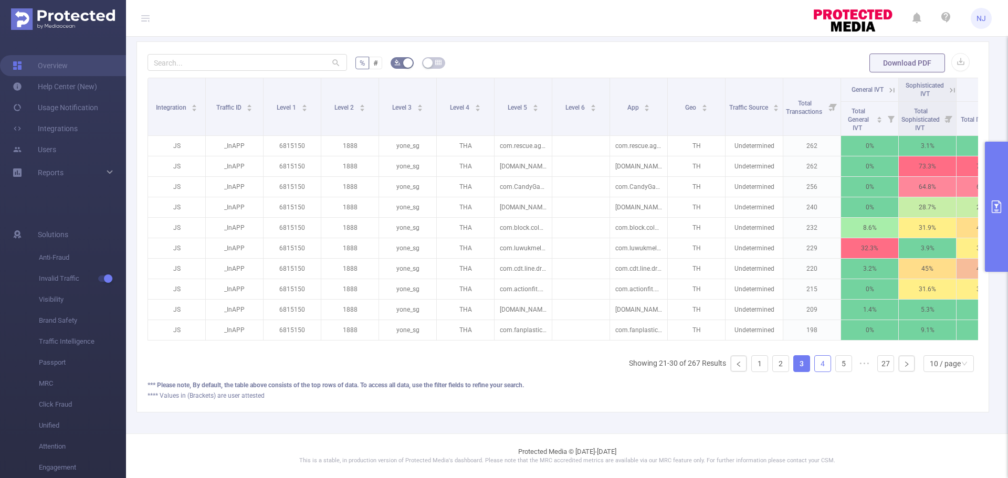
click at [815, 367] on link "4" at bounding box center [823, 364] width 16 height 16
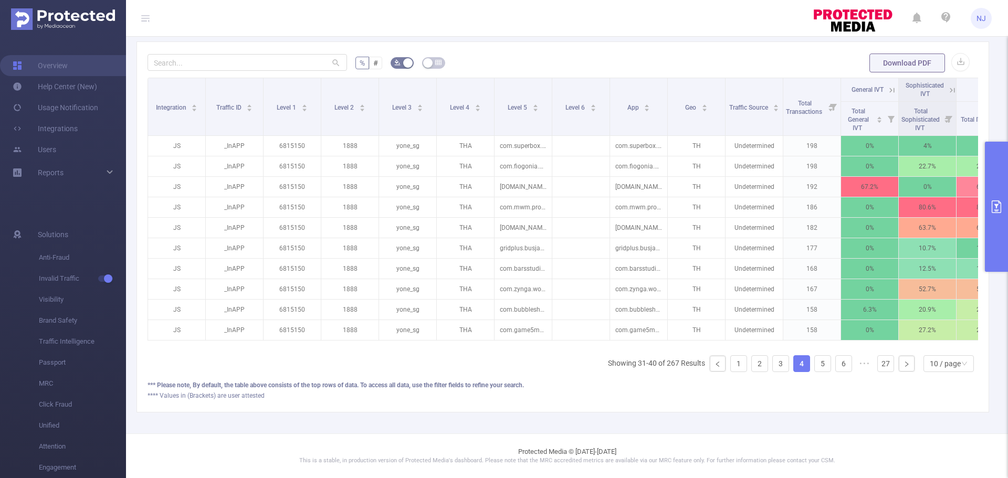
click at [1001, 194] on button "primary" at bounding box center [996, 207] width 23 height 130
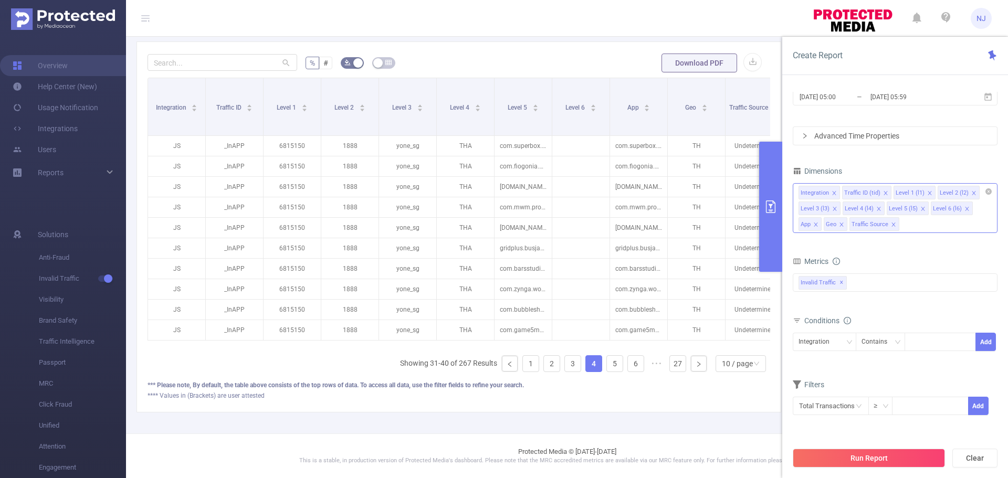
click at [919, 228] on div "Integration Traffic ID (tid) Level 1 (l1) Level 2 (l2) Level 3 (l3) Level 4 (l4…" at bounding box center [895, 208] width 205 height 50
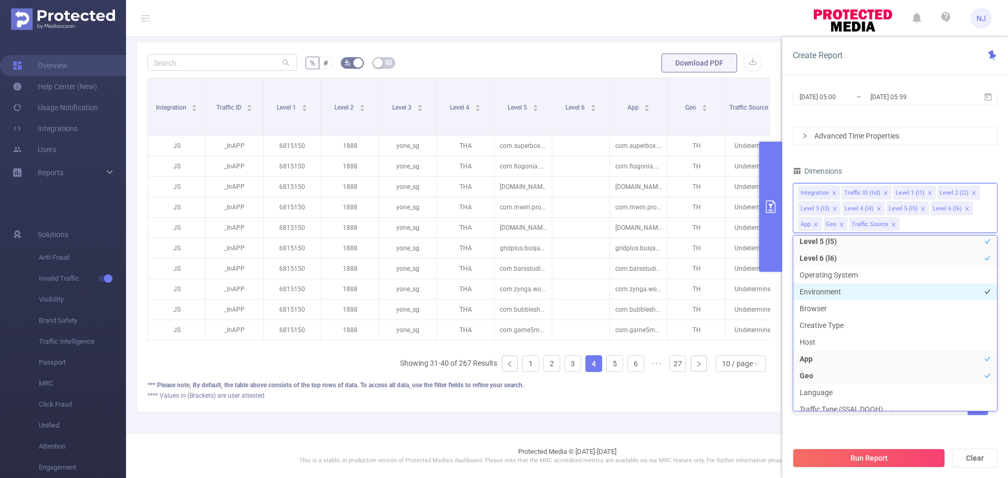
scroll to position [107, 0]
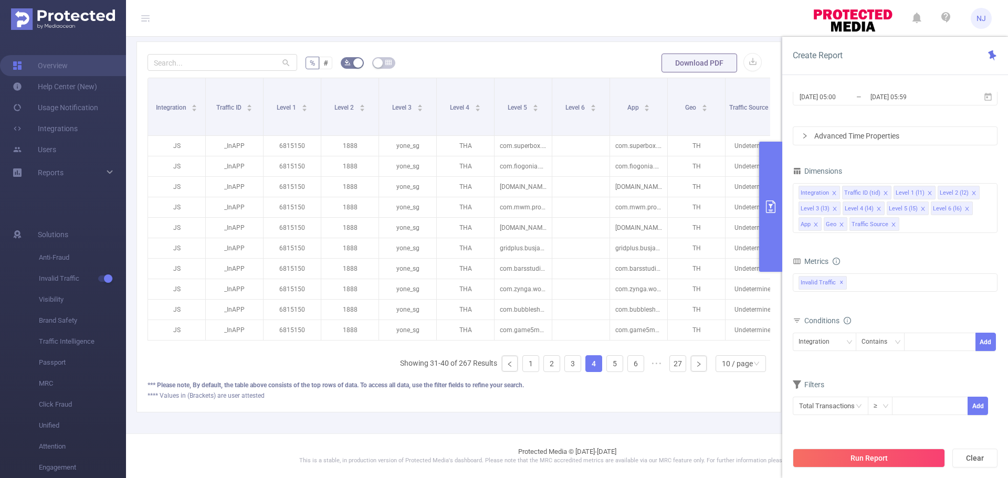
click at [867, 255] on div "Metrics" at bounding box center [895, 262] width 205 height 17
click at [917, 225] on div "Integration Traffic ID (tid) Level 1 (l1) Level 2 (l2) Level 3 (l3) Level 4 (l4…" at bounding box center [895, 208] width 205 height 50
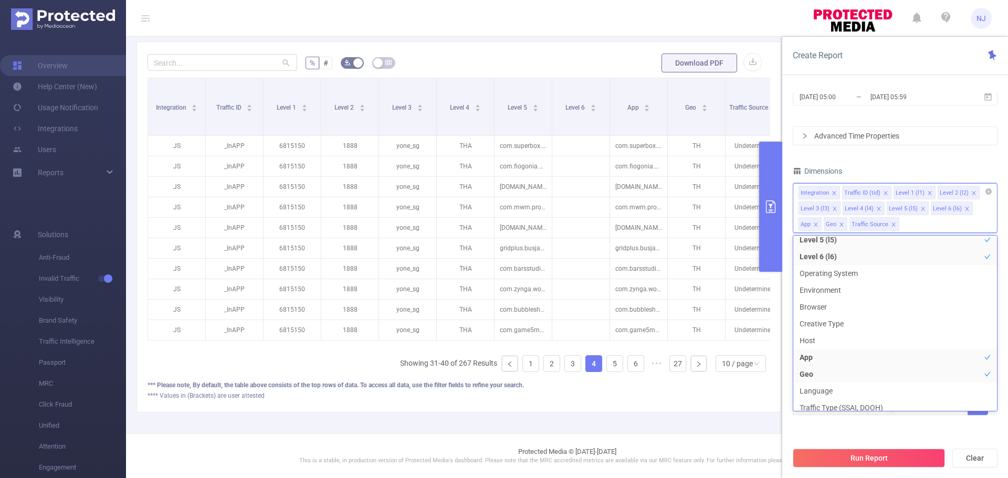
scroll to position [2, 0]
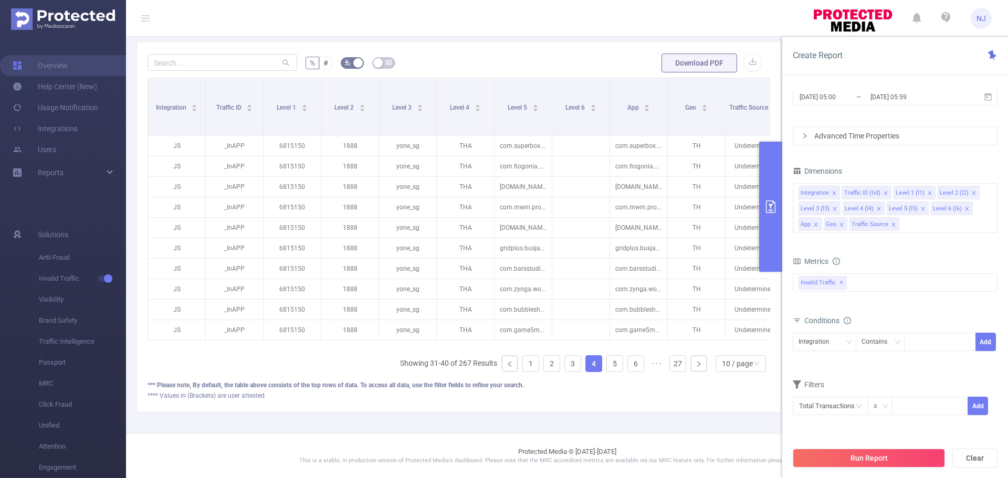
click at [484, 425] on div "PID: Paddlewaver > Time Range: [DATE] 05:00 - [DATE] 05:59 > Time Zone: +00:00 …" at bounding box center [463, 102] width 674 height 661
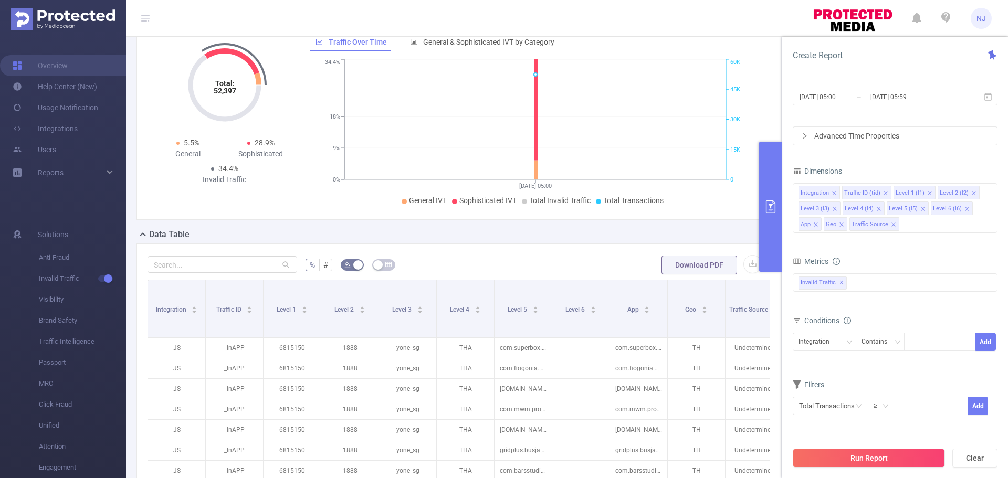
scroll to position [0, 0]
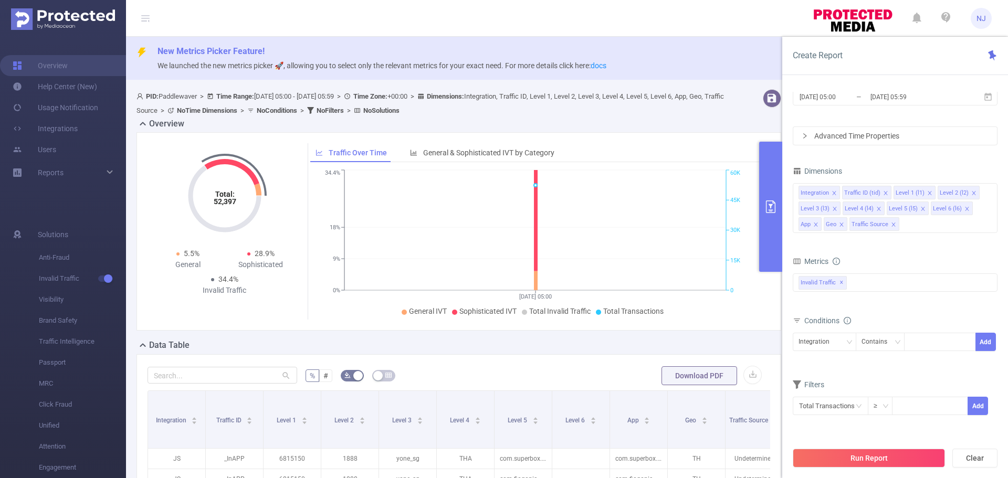
click at [837, 303] on div "af_fraud af_fraud_bot_virus af_fraud_hostile_tools af_fraud_tunneled_traffic af…" at bounding box center [895, 288] width 205 height 31
click at [849, 143] on div "Advanced Time Properties" at bounding box center [895, 136] width 204 height 18
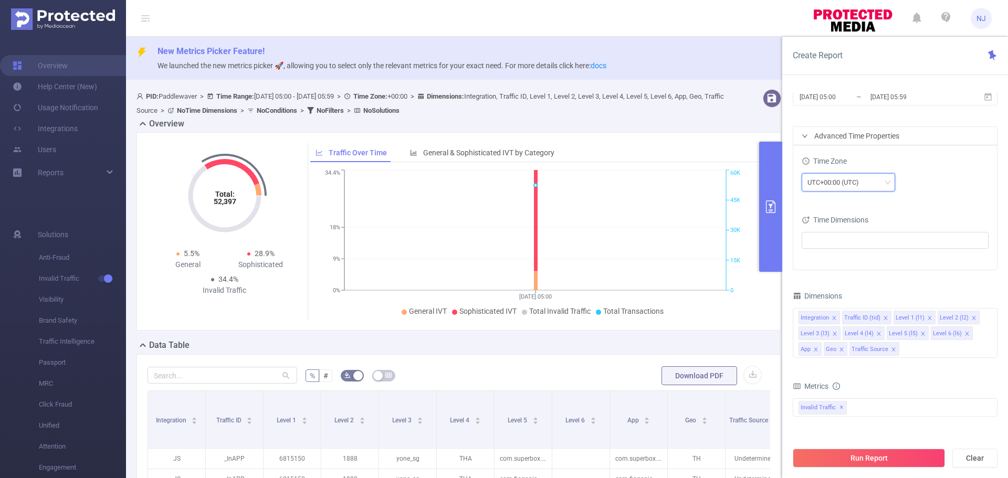
click at [847, 177] on div "UTC+00:00 (UTC)" at bounding box center [836, 182] width 59 height 17
click at [950, 170] on div "Time Zone" at bounding box center [895, 162] width 187 height 17
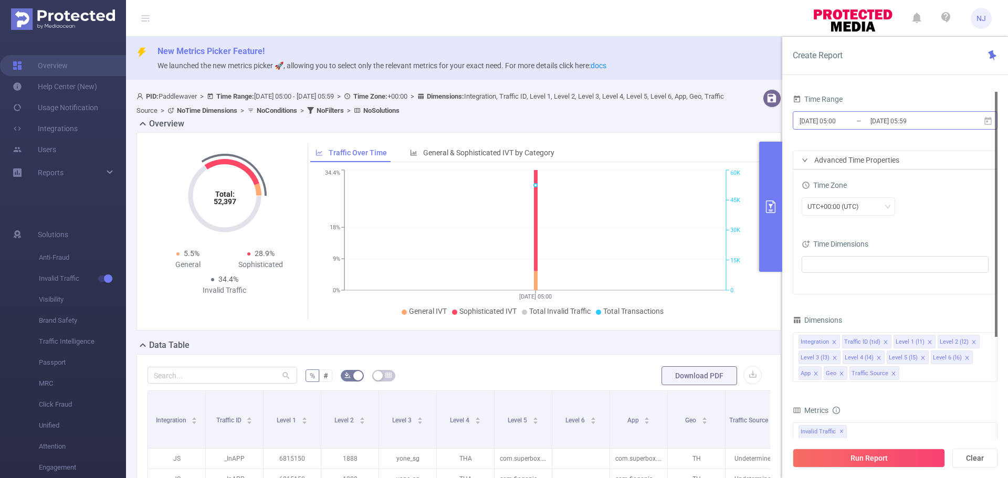
click at [908, 127] on input "[DATE] 05:59" at bounding box center [911, 121] width 85 height 14
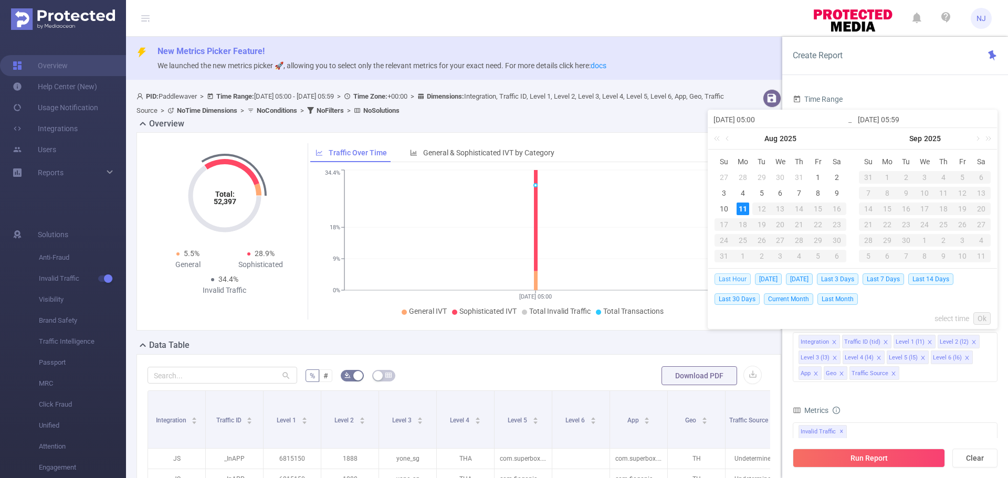
click at [716, 275] on span "Last Hour" at bounding box center [732, 279] width 36 height 12
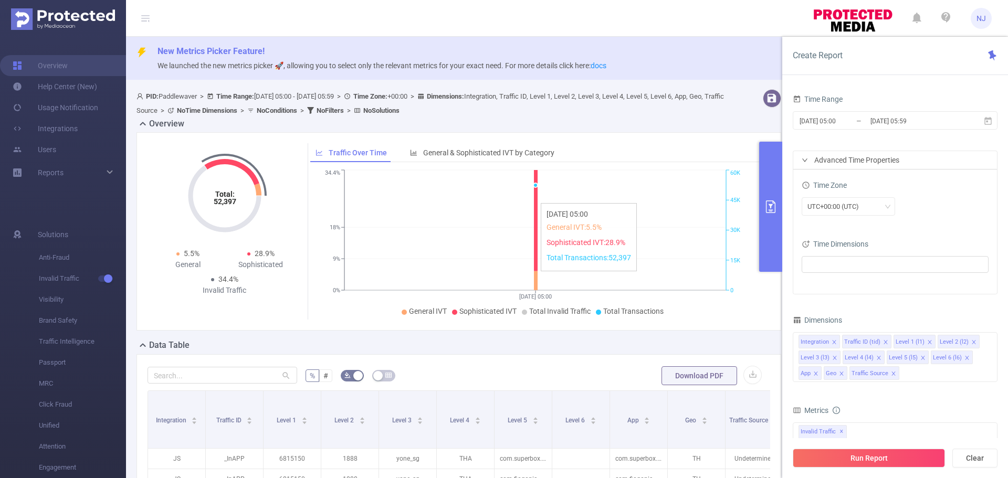
click at [725, 278] on icon "[DATE] 05:00 0% 9% 18% 34.4% 0 15K 30K 45K 60K" at bounding box center [535, 243] width 450 height 152
click at [907, 127] on input "[DATE] 05:59" at bounding box center [911, 121] width 85 height 14
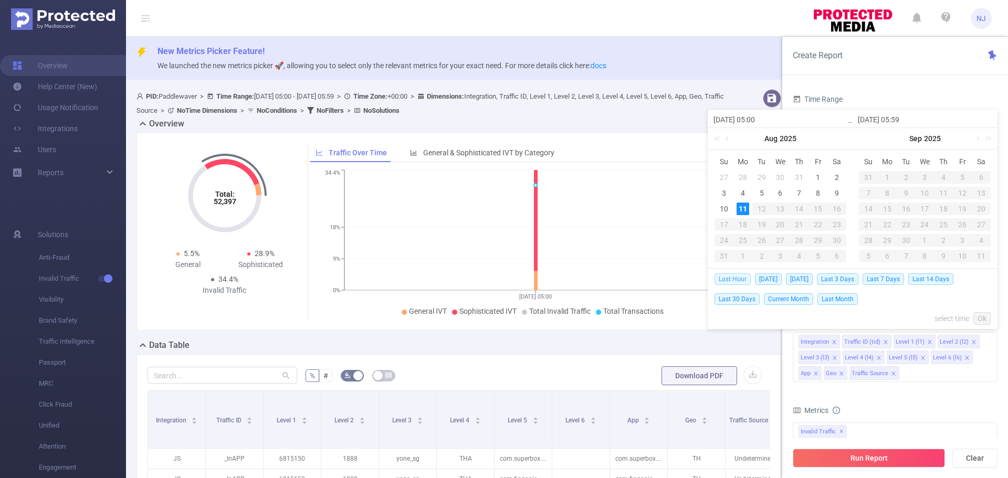
click at [739, 280] on span "Last Hour" at bounding box center [732, 279] width 36 height 12
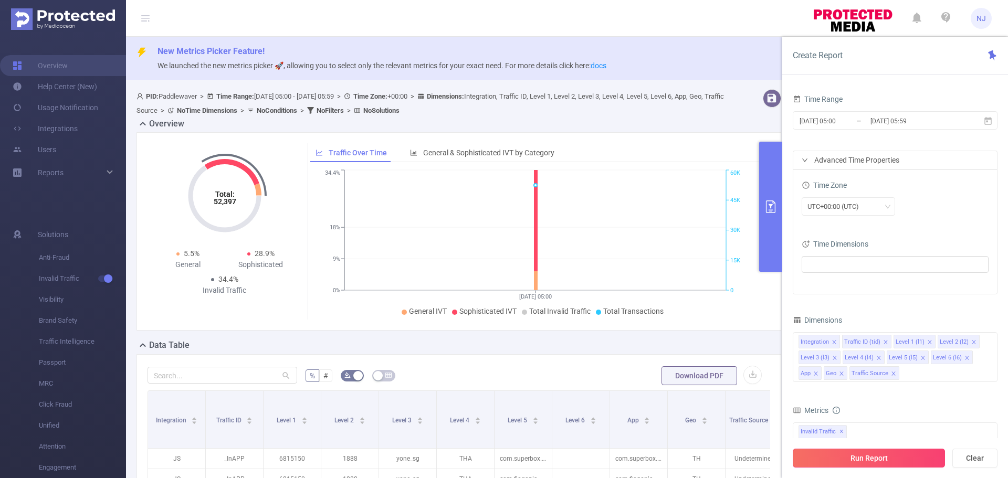
click at [879, 459] on button "Run Report" at bounding box center [869, 458] width 152 height 19
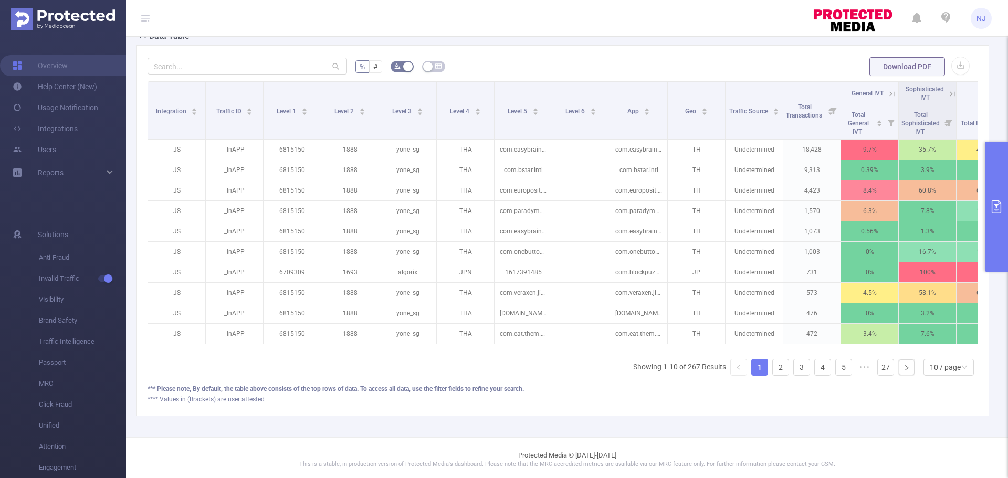
scroll to position [0, 46]
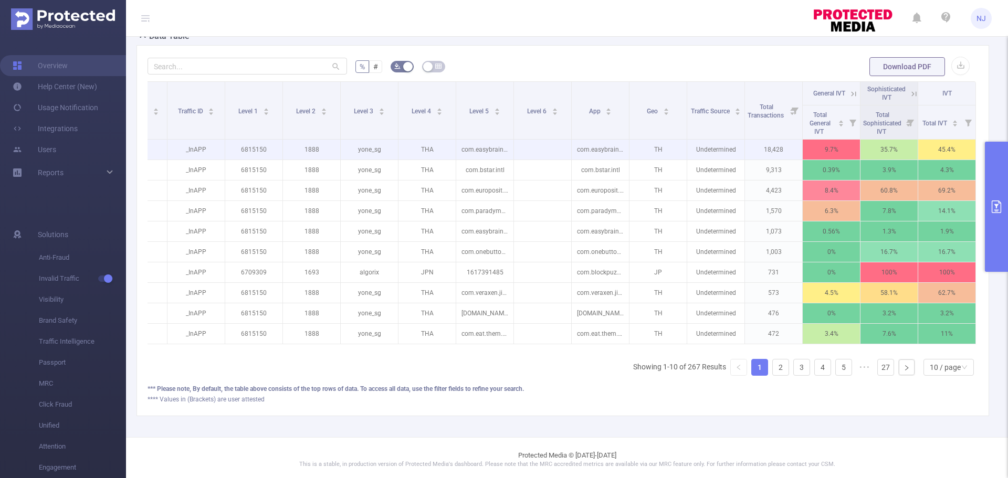
click at [502, 150] on p "com.easybrain.art.puzzle" at bounding box center [484, 150] width 57 height 20
click at [497, 150] on p "com.easybrain.art.puzzle" at bounding box center [484, 150] width 57 height 20
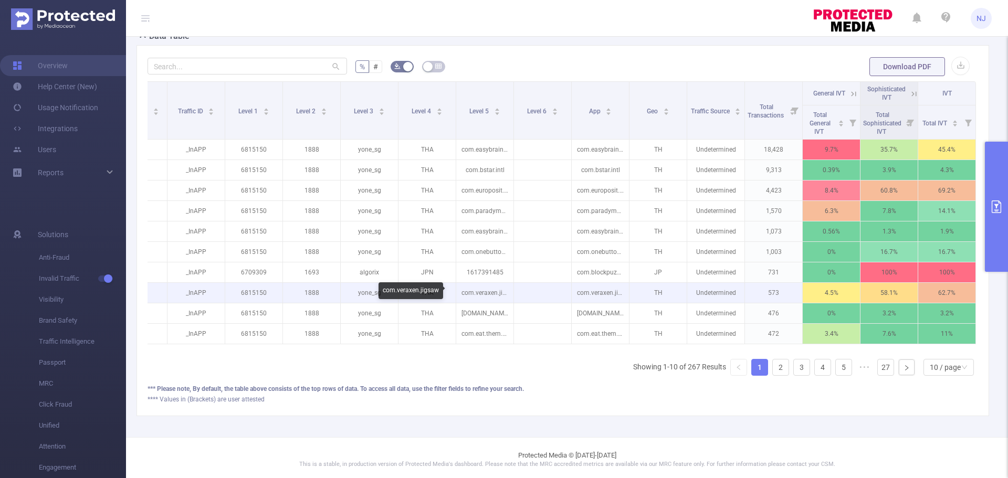
click at [497, 290] on p "com.veraxen.jigsaw" at bounding box center [484, 293] width 57 height 20
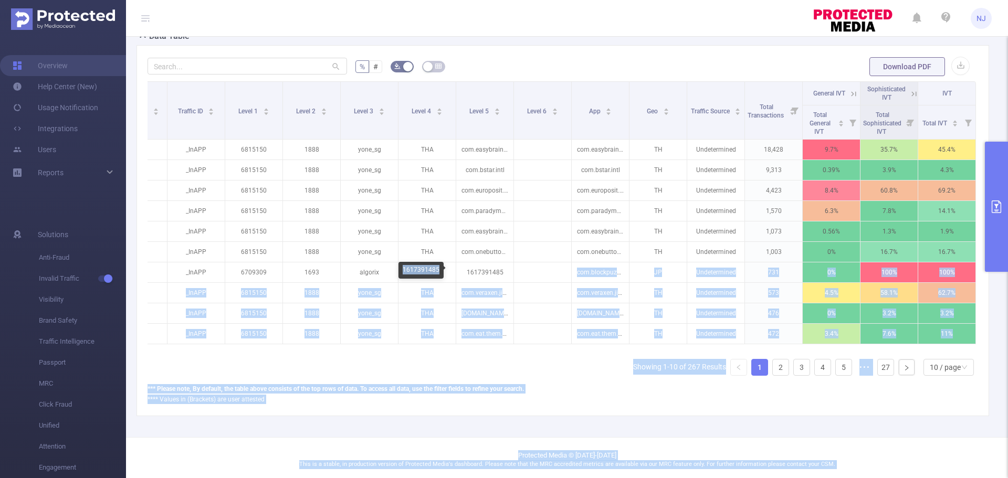
drag, startPoint x: 501, startPoint y: 271, endPoint x: 444, endPoint y: 271, distance: 57.2
click at [444, 271] on body "NJ Overview Help Center (New) Usage Notification Integrations Users Reports Sol…" at bounding box center [504, 239] width 1008 height 478
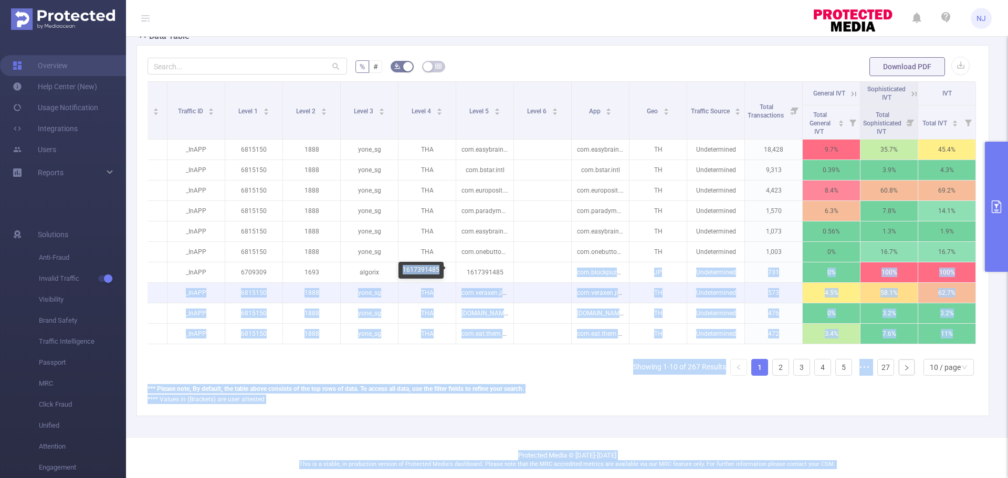
copy body "lor.ipsumdolors.am.con AD Elitseddoeiu 956 9% 457% 667% TE _InCID 8011263 3201 …"
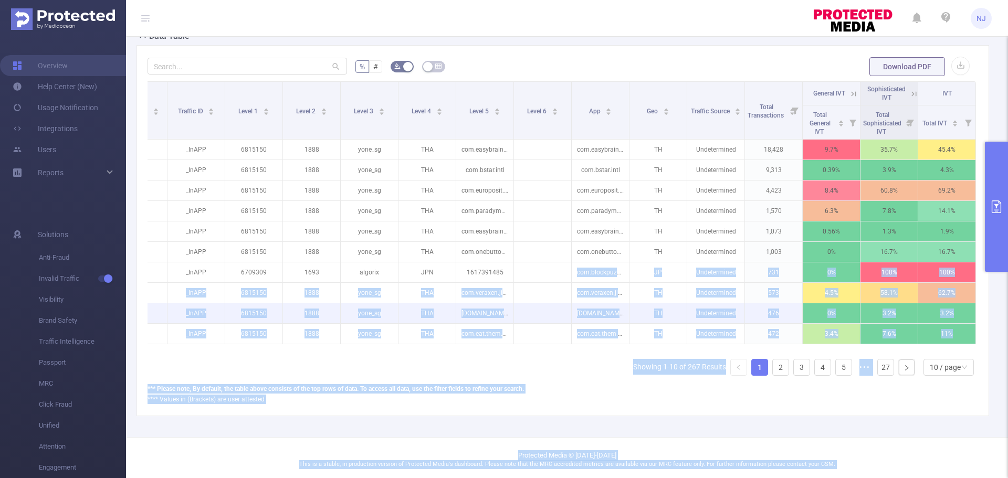
click at [521, 315] on p at bounding box center [542, 313] width 57 height 10
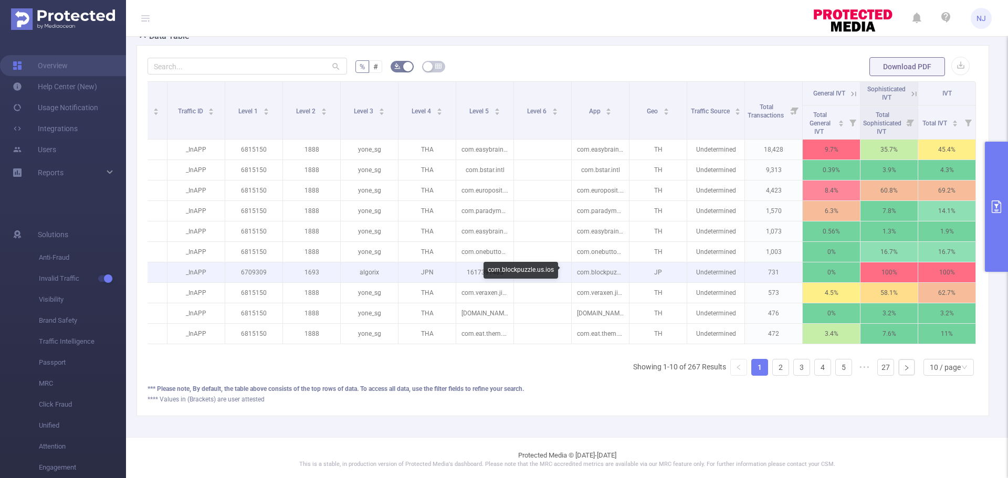
click at [614, 273] on p "com.blockpuzzle.us.ios" at bounding box center [600, 272] width 57 height 20
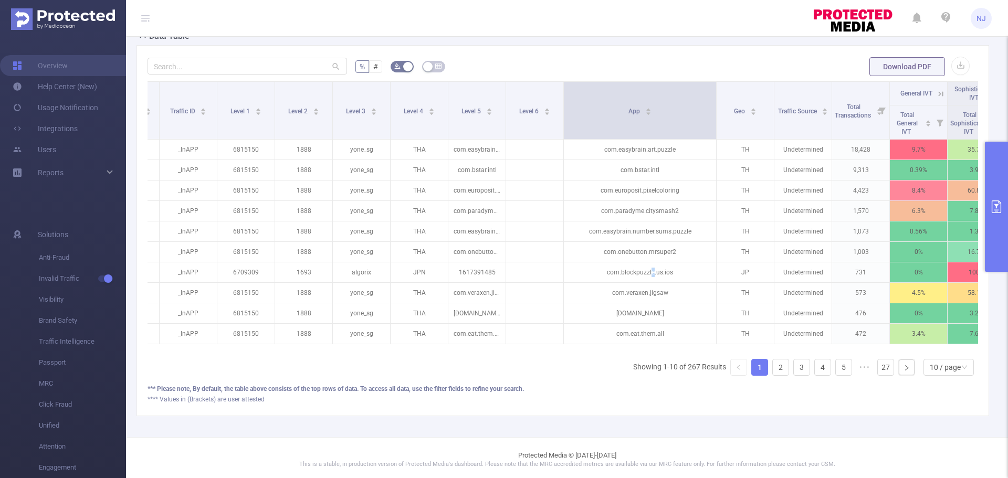
drag, startPoint x: 619, startPoint y: 129, endPoint x: 720, endPoint y: 124, distance: 100.9
click at [719, 124] on span at bounding box center [715, 110] width 5 height 57
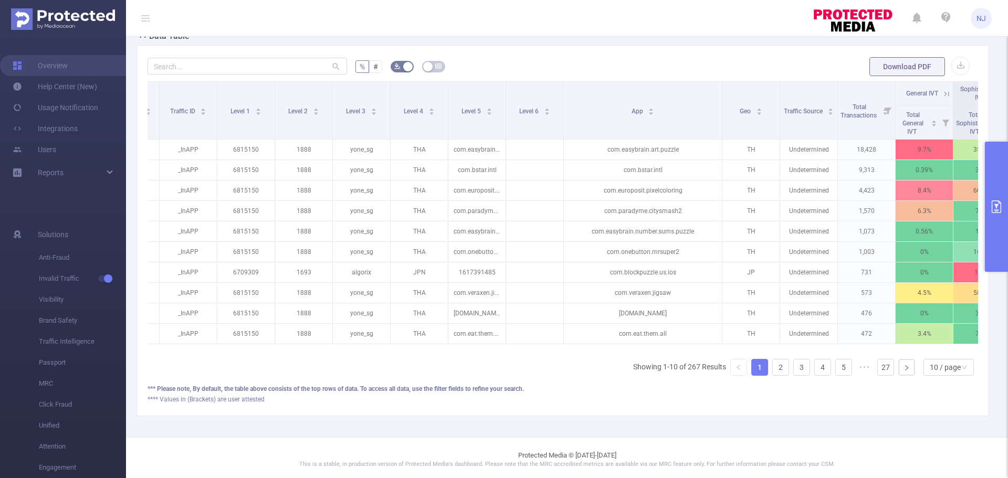
click at [809, 437] on div "PID: Paddlewaver > Time Range: [DATE] 05:00 - [DATE] 05:59 > Time Zone: +00:00 …" at bounding box center [567, 106] width 882 height 661
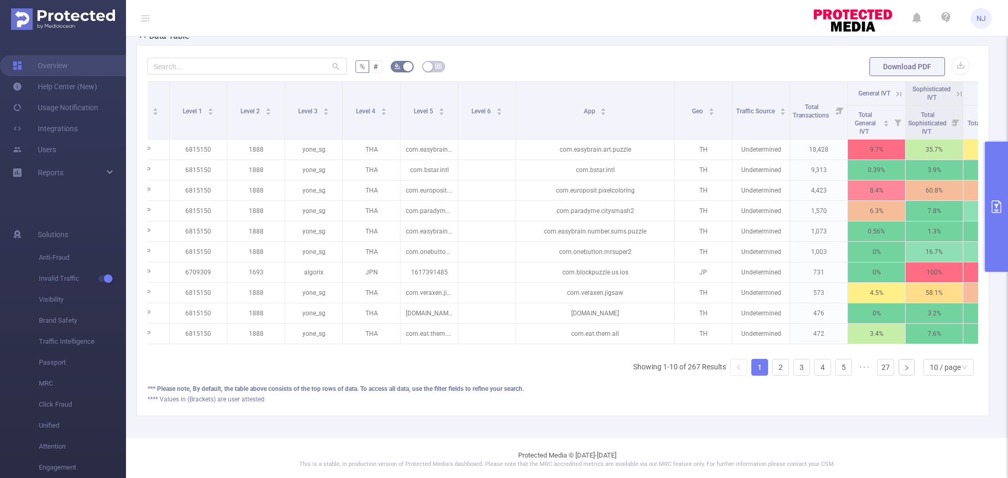
scroll to position [0, 147]
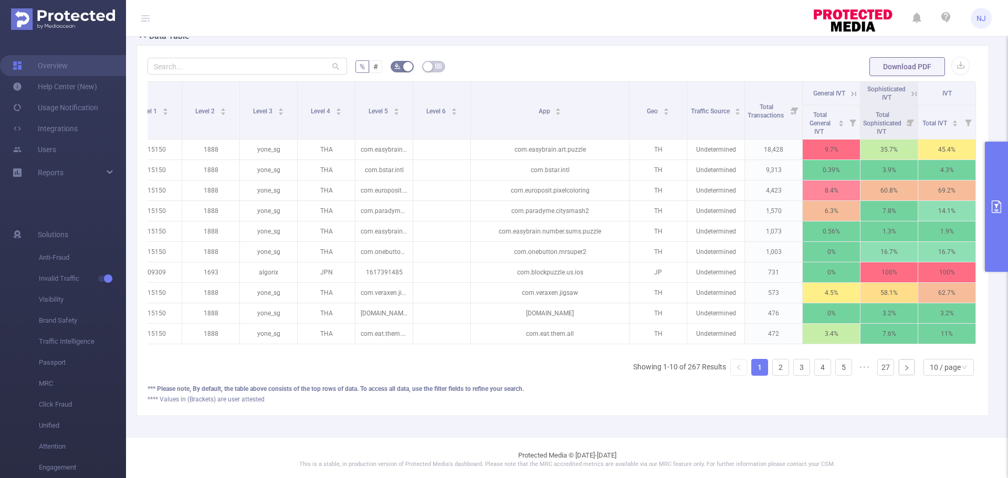
click at [886, 394] on div "*** Please note, By default, the table above consists of the top rows of data. …" at bounding box center [563, 388] width 830 height 9
